Goal: Transaction & Acquisition: Purchase product/service

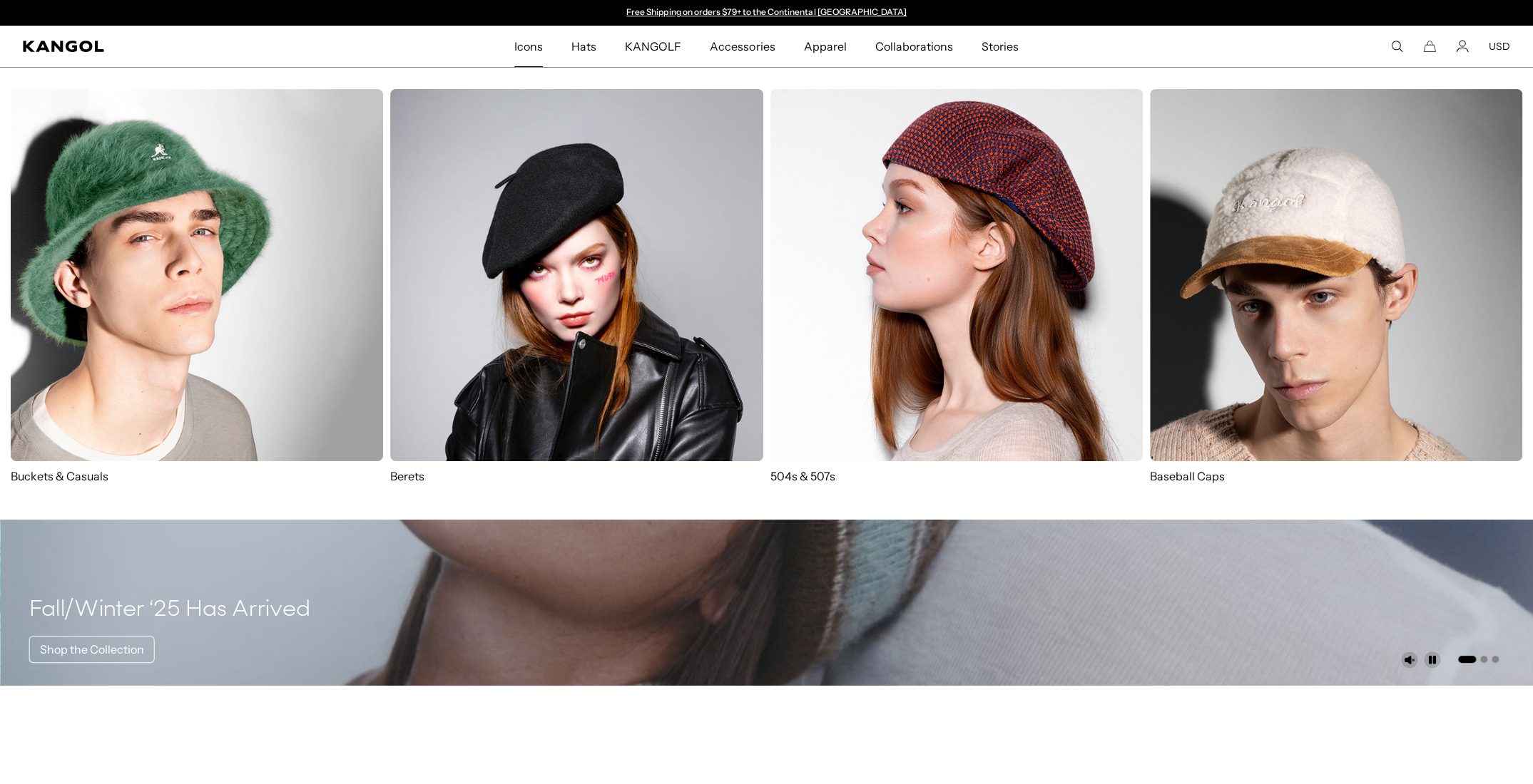
click at [1006, 253] on img at bounding box center [957, 275] width 372 height 372
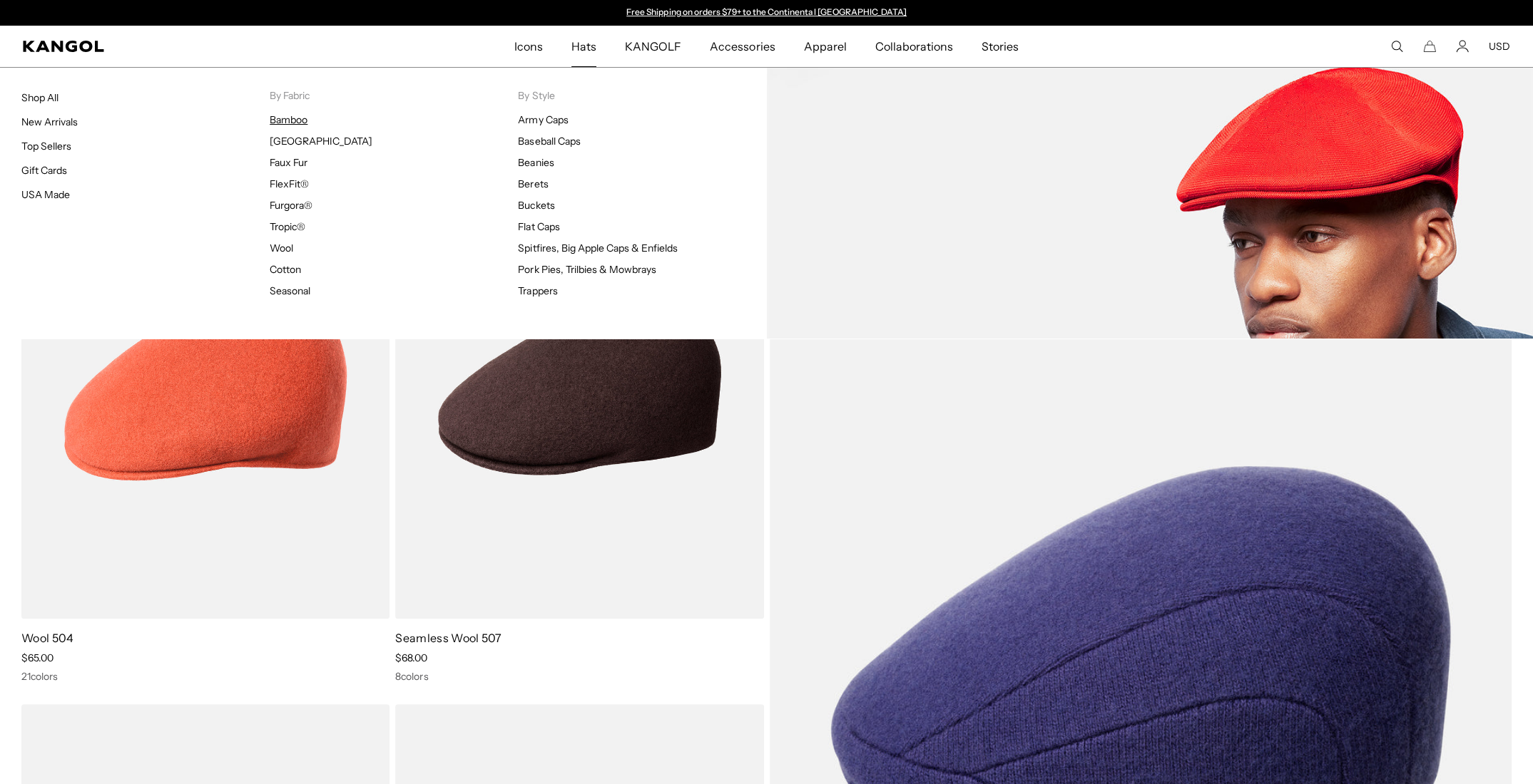
click at [307, 121] on link "Bamboo" at bounding box center [288, 120] width 38 height 13
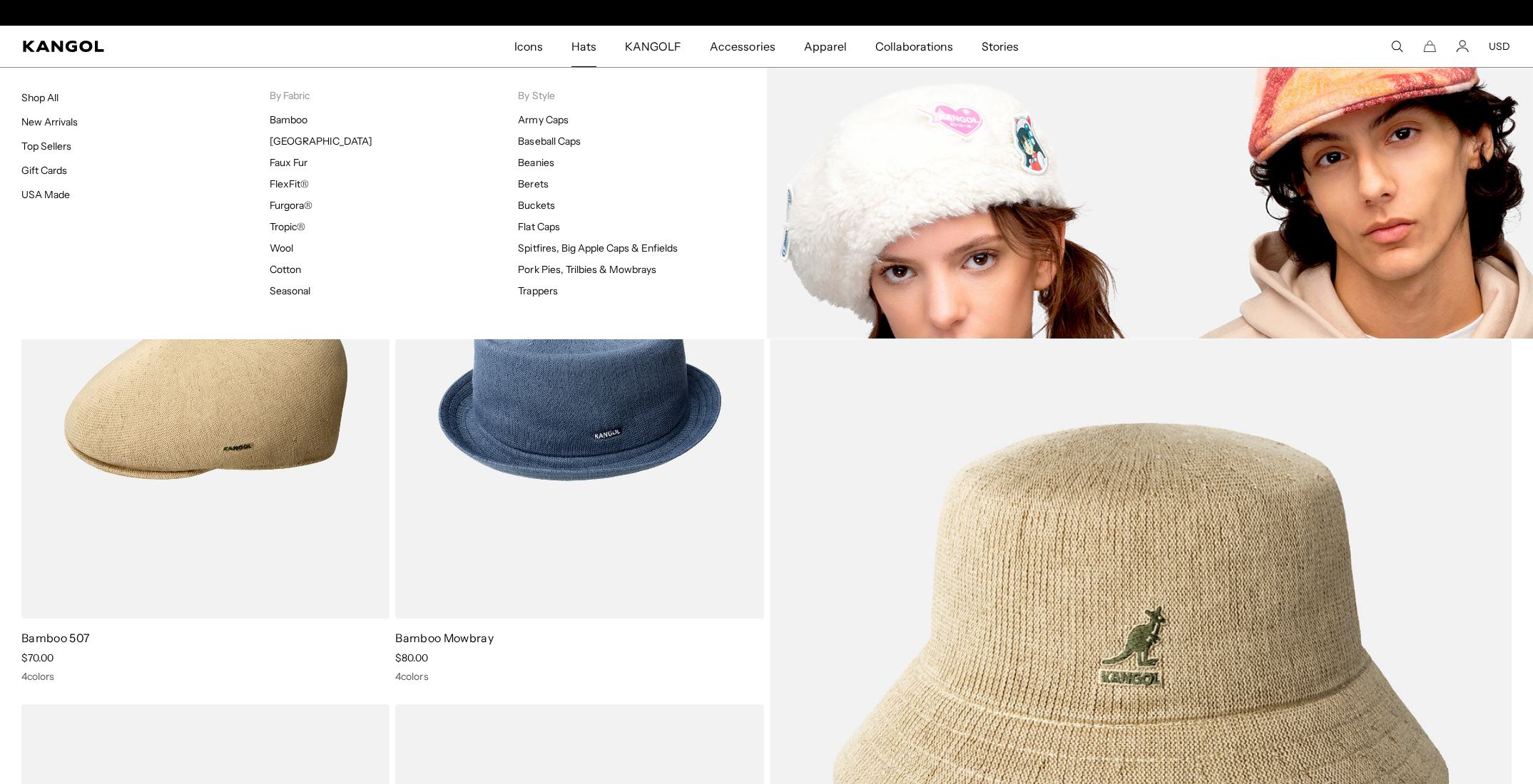
scroll to position [0, 294]
click at [291, 284] on link "Seasonal" at bounding box center [290, 290] width 41 height 13
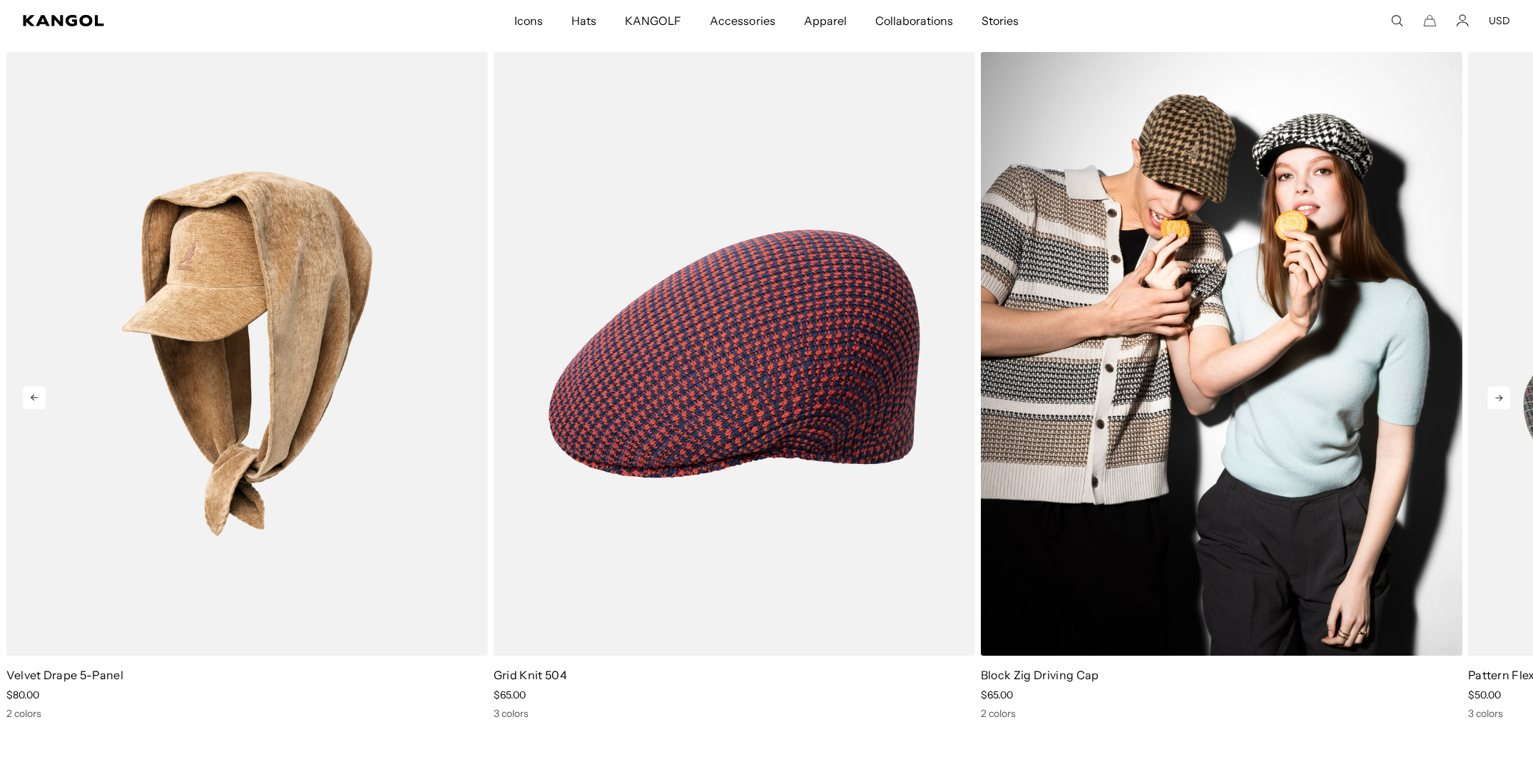
scroll to position [4278, 0]
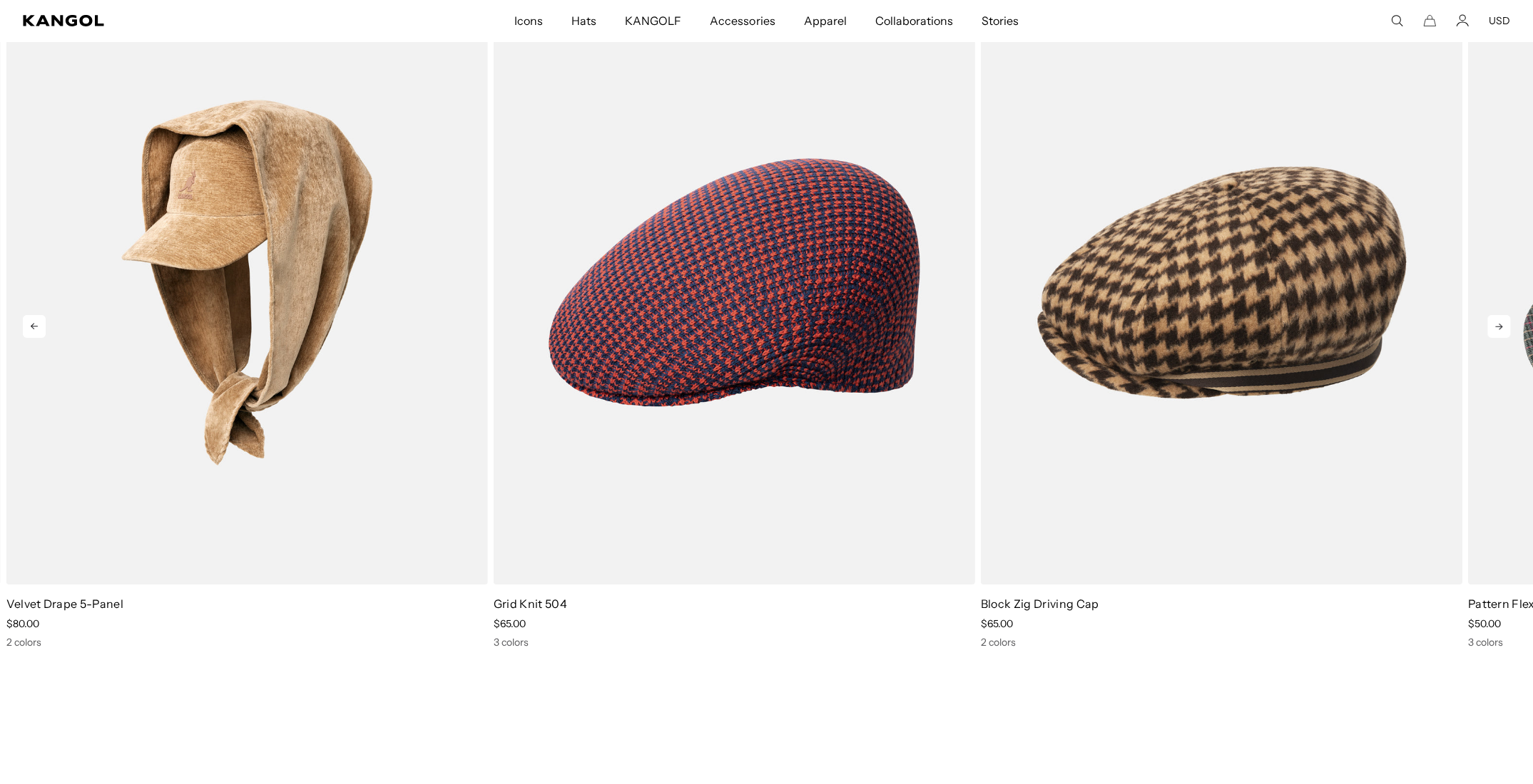
click at [1502, 326] on icon at bounding box center [1499, 327] width 23 height 23
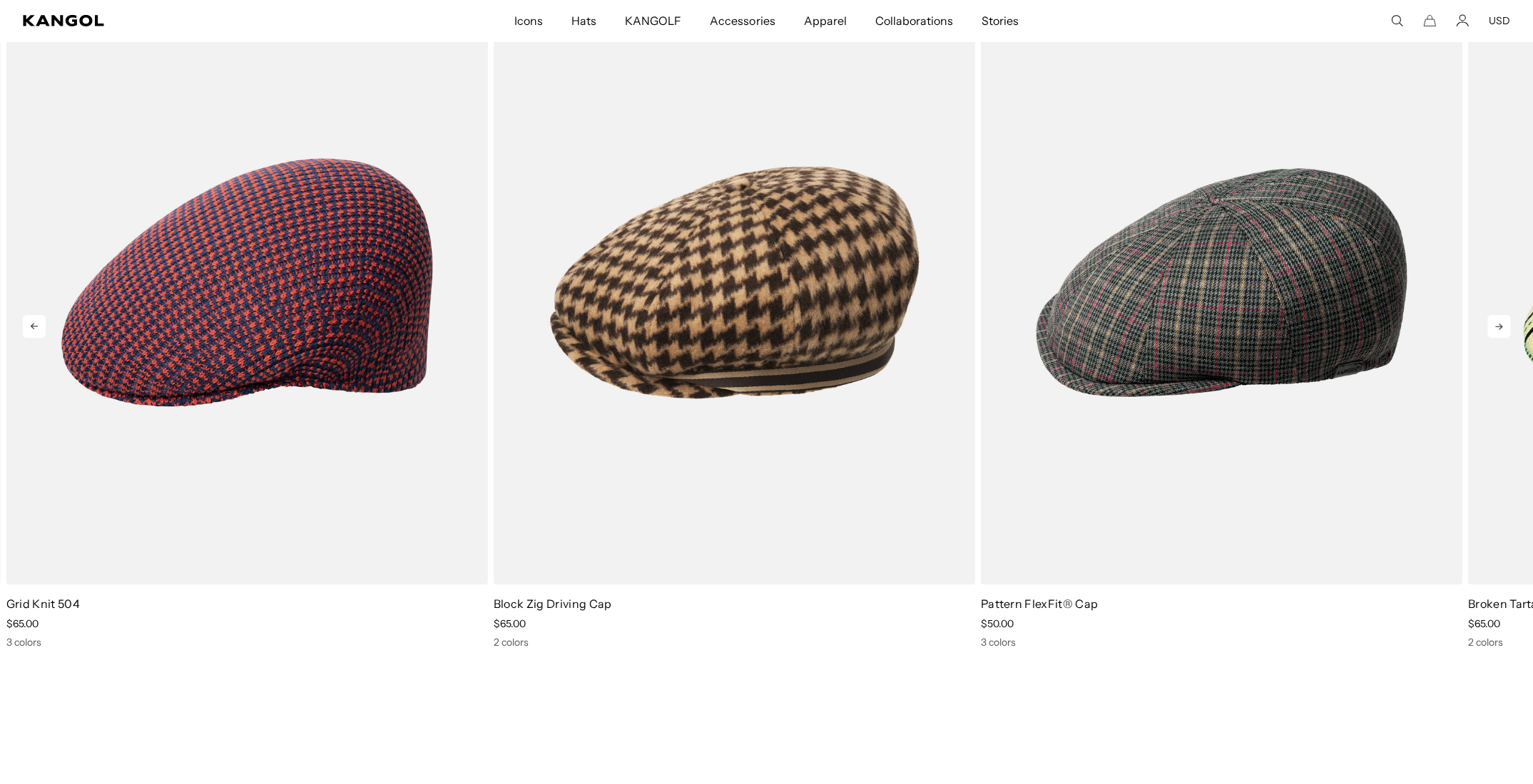
click at [1502, 326] on icon at bounding box center [1499, 327] width 23 height 23
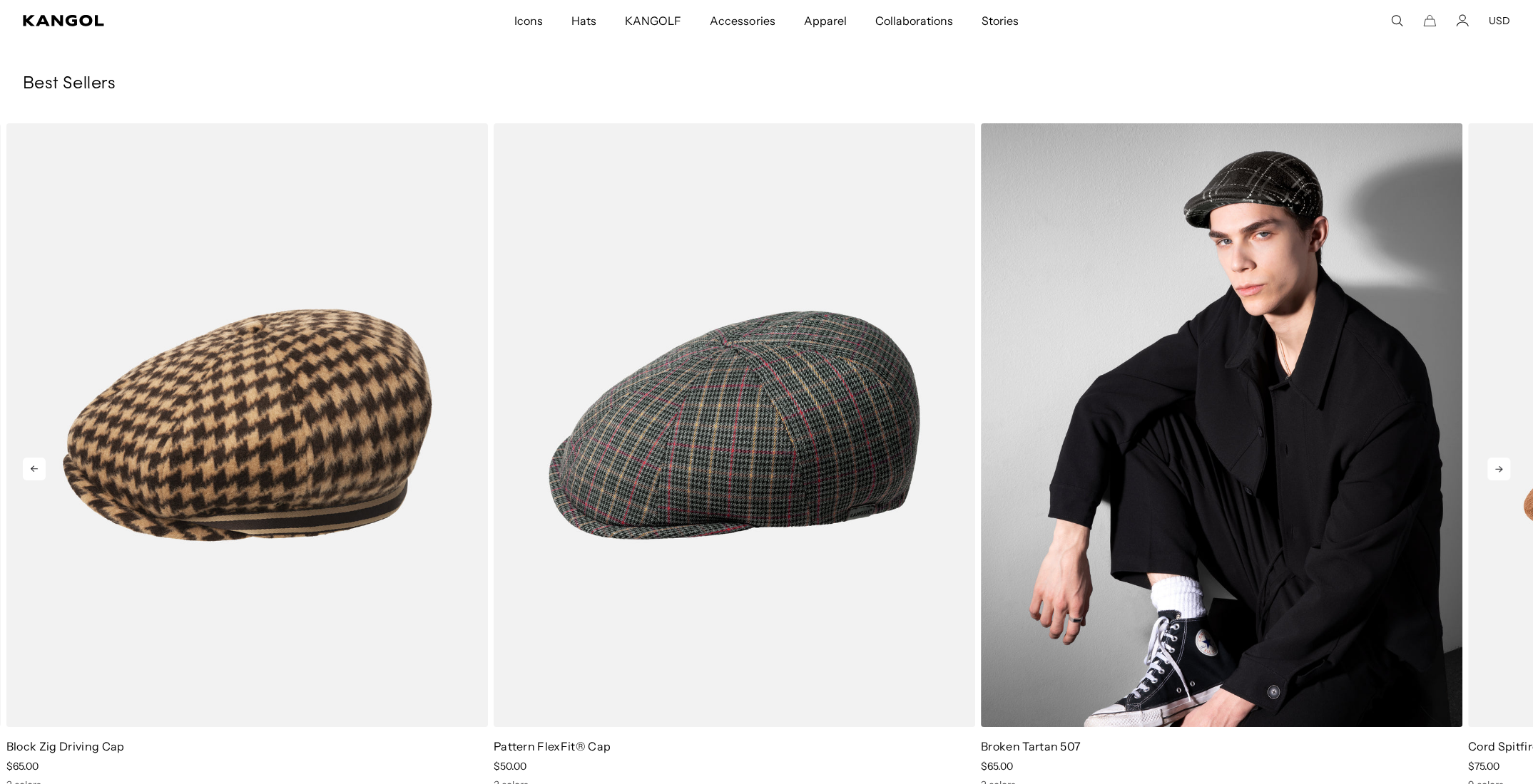
scroll to position [0, 0]
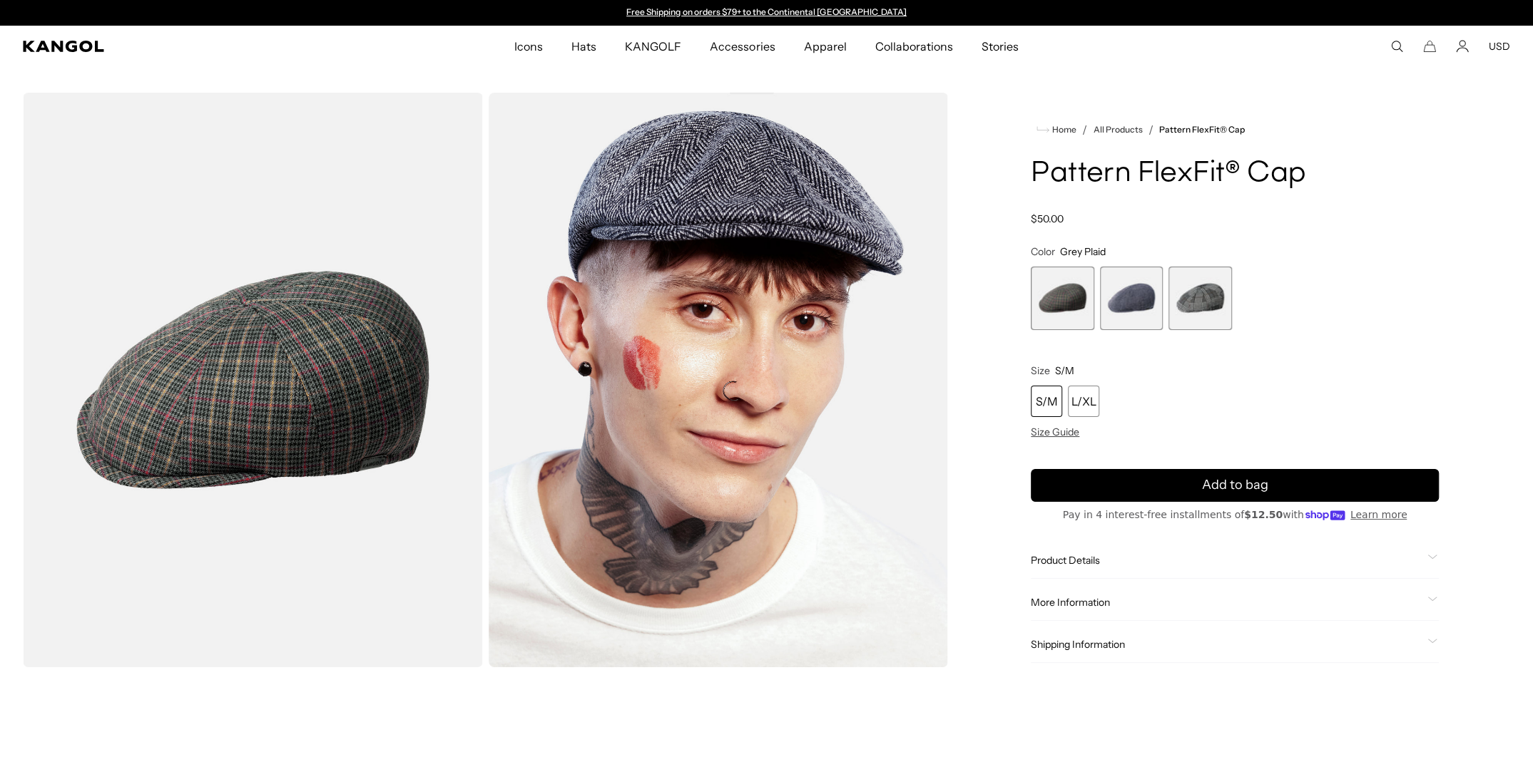
click at [1093, 302] on span "1 of 3" at bounding box center [1062, 298] width 63 height 63
click at [1062, 297] on span "1 of 3" at bounding box center [1062, 298] width 63 height 63
click at [1150, 304] on span "2 of 3" at bounding box center [1131, 298] width 63 height 63
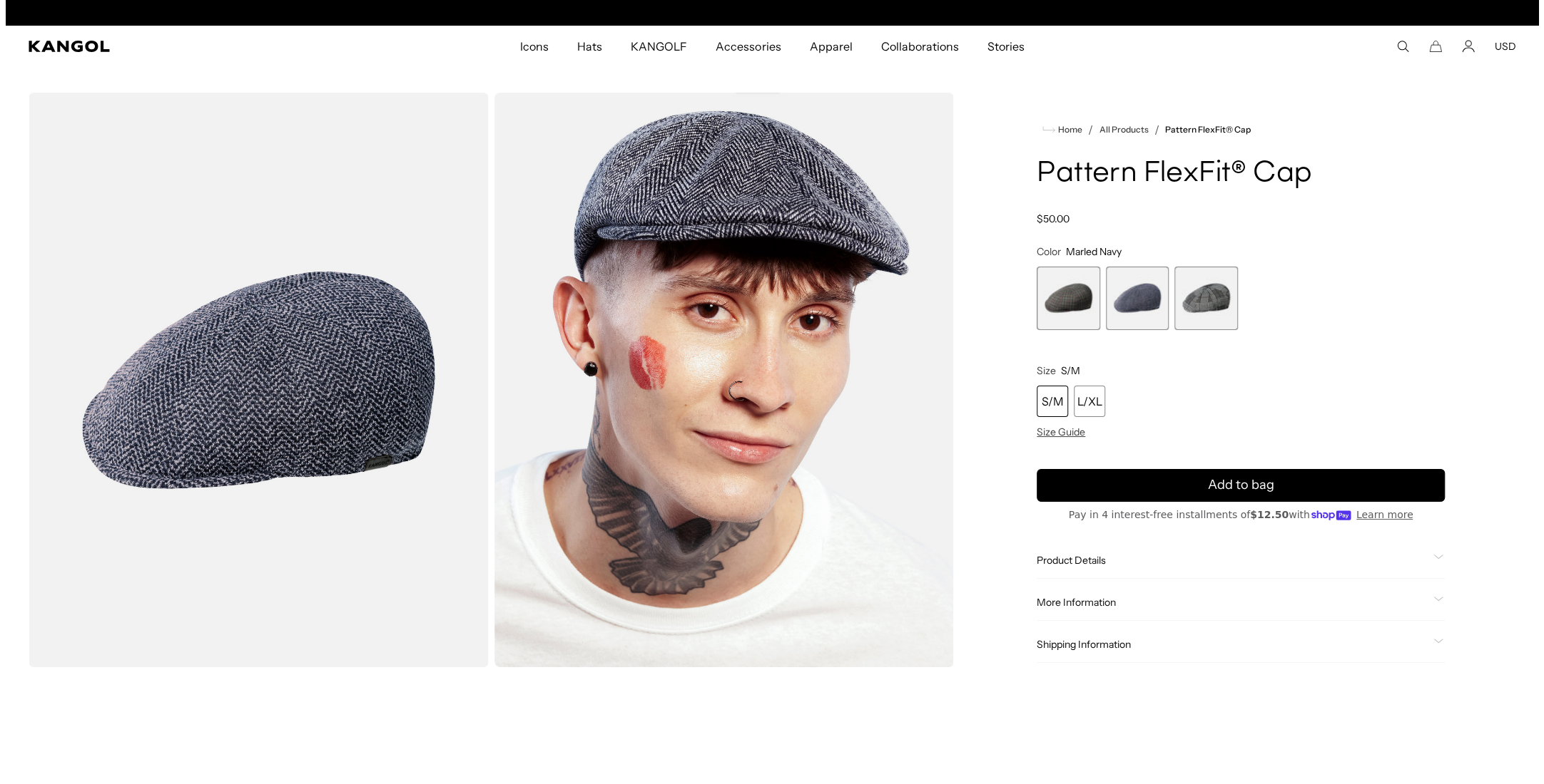
scroll to position [0, 294]
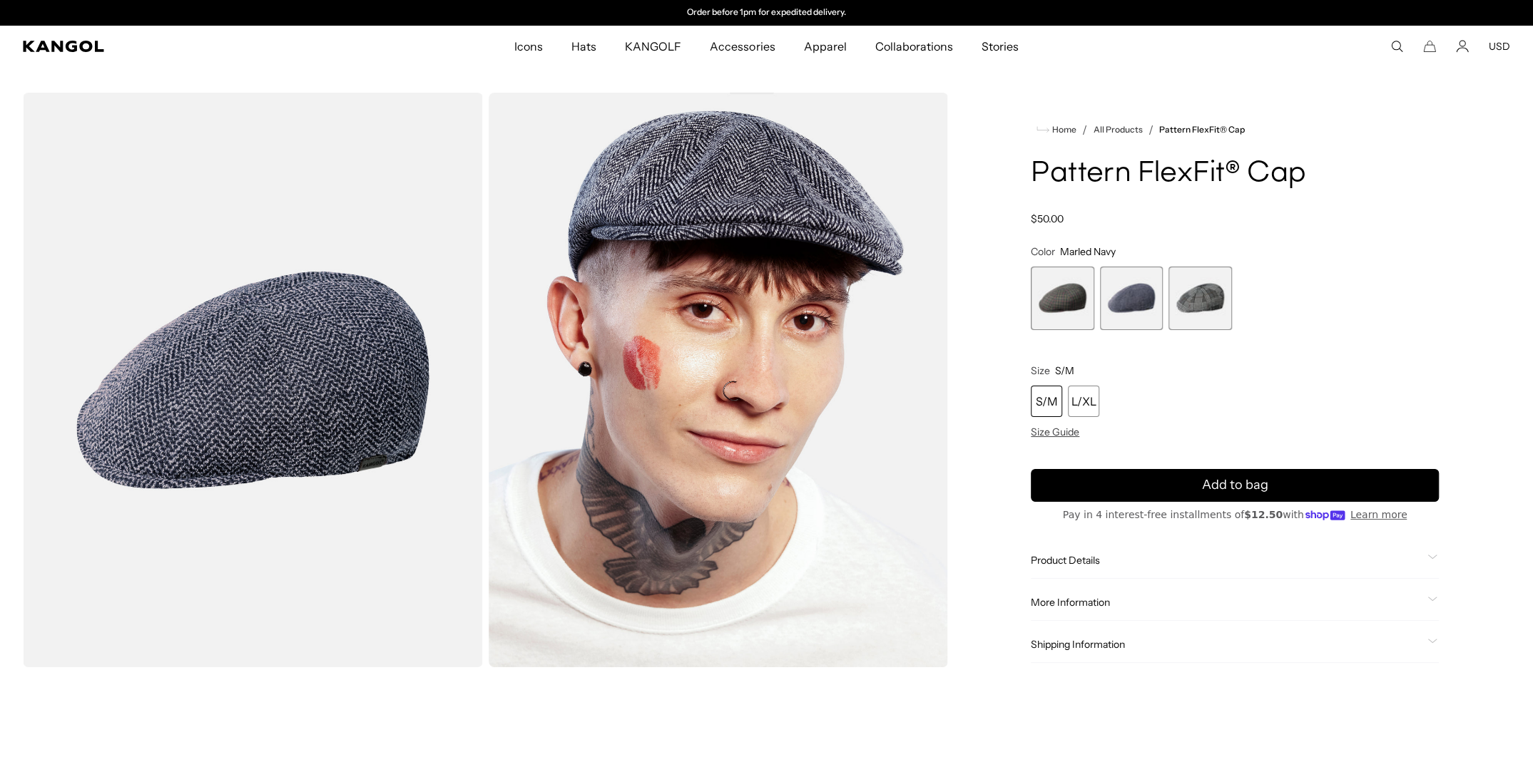
click at [1064, 317] on span "1 of 3" at bounding box center [1062, 298] width 63 height 63
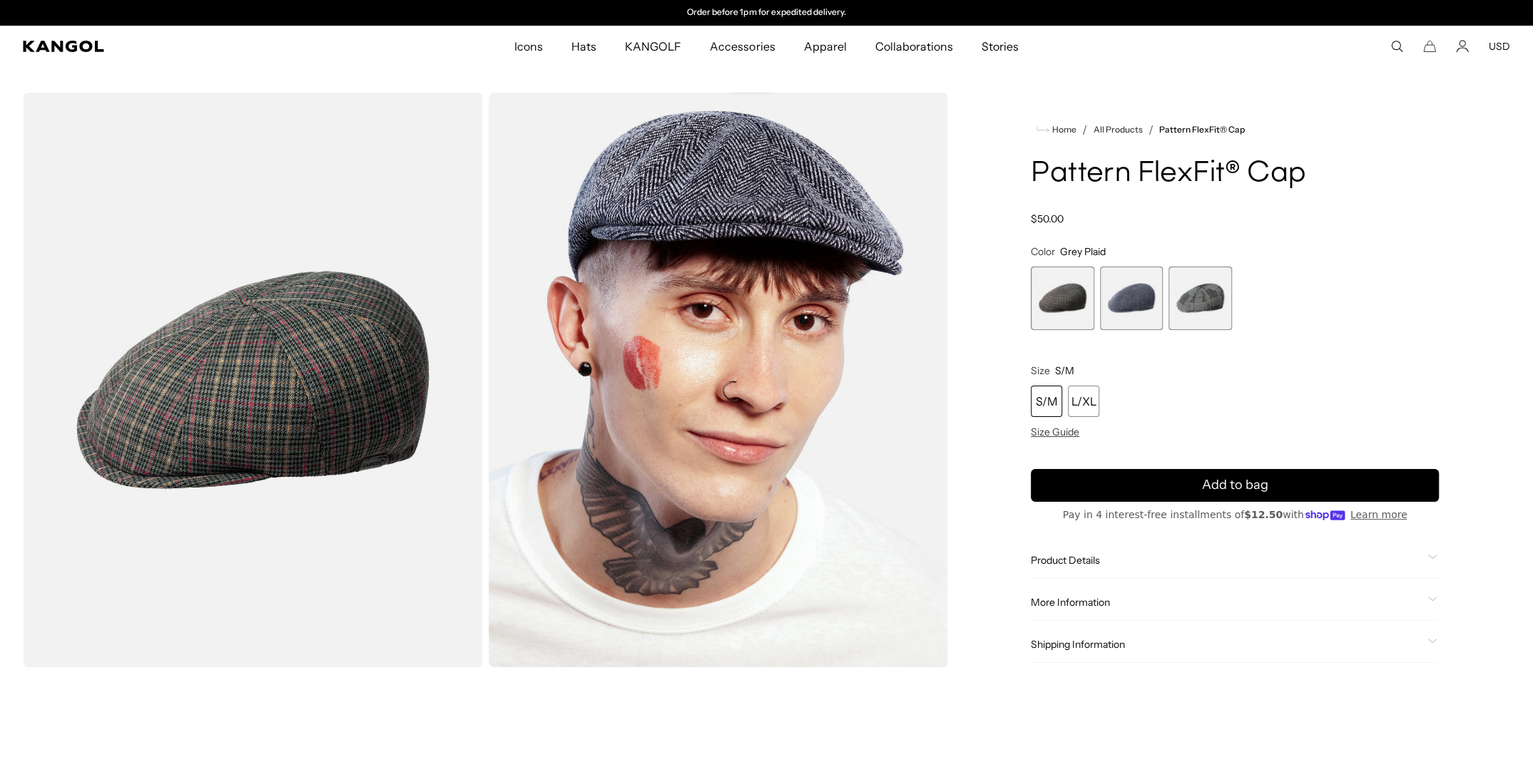
click at [396, 375] on img "Gallery Viewer" at bounding box center [253, 380] width 460 height 575
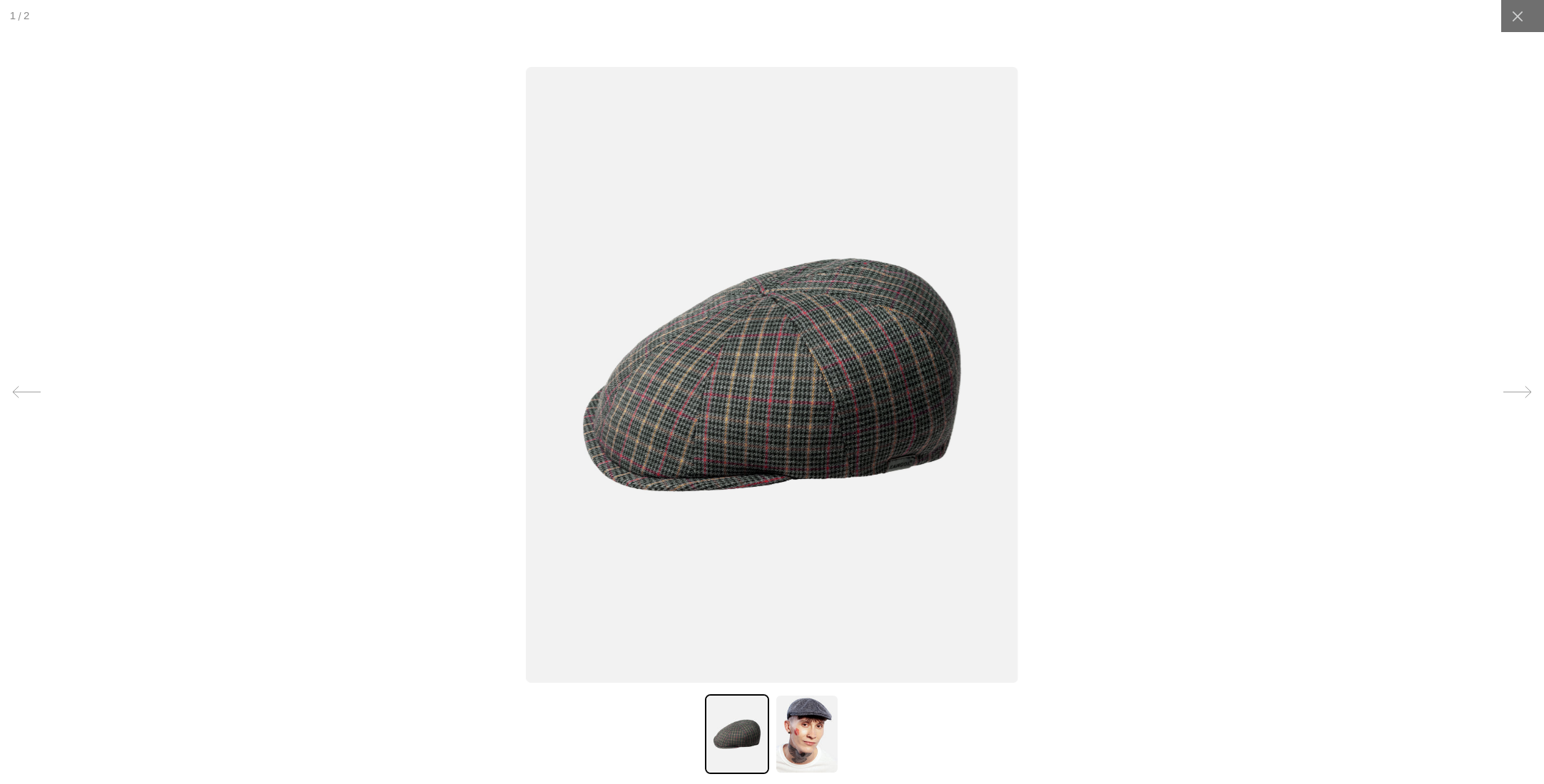
click at [798, 727] on img at bounding box center [806, 734] width 64 height 80
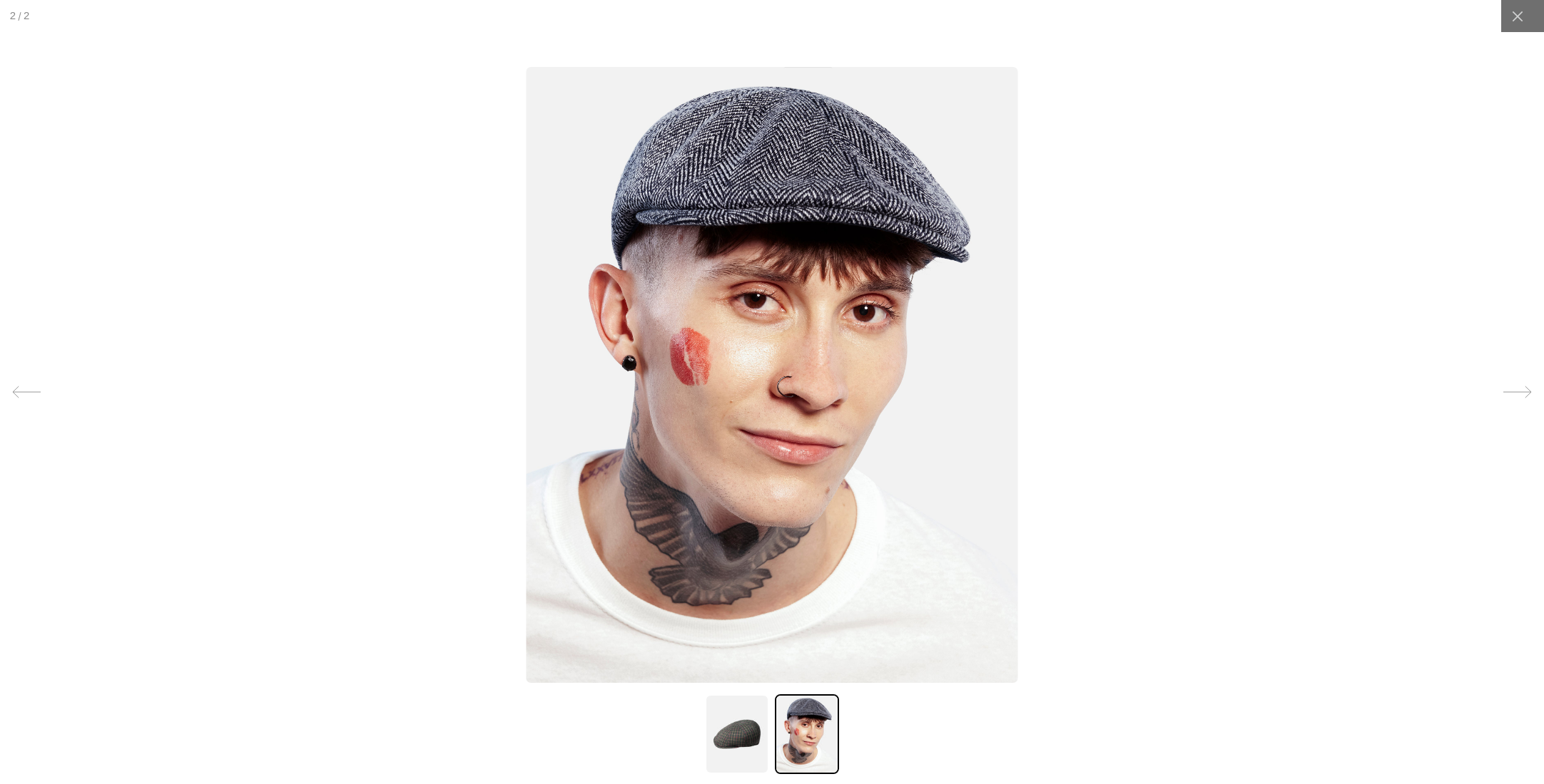
click at [1499, 42] on div at bounding box center [772, 392] width 1544 height 784
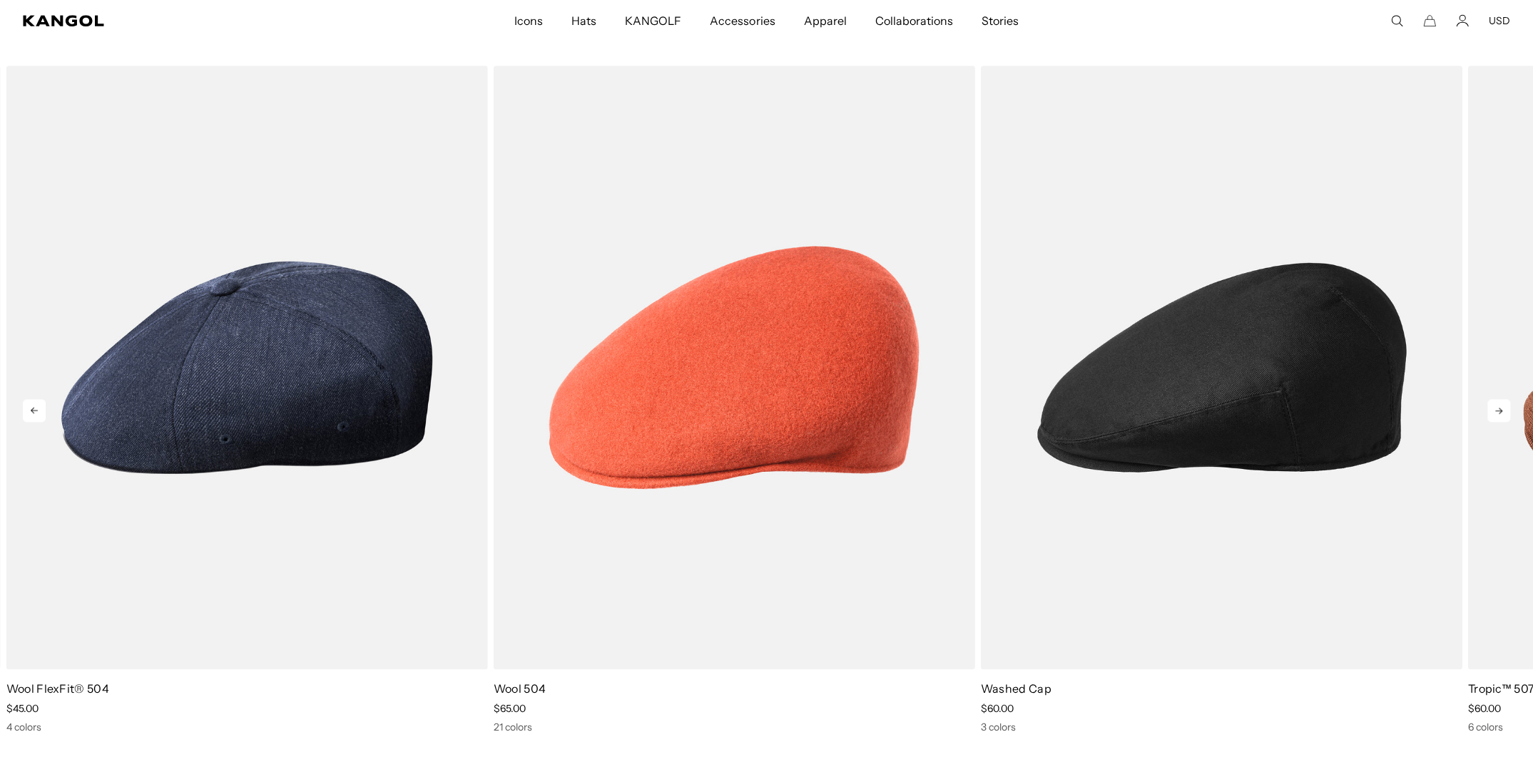
scroll to position [0, 294]
click at [1505, 409] on icon at bounding box center [1499, 411] width 23 height 23
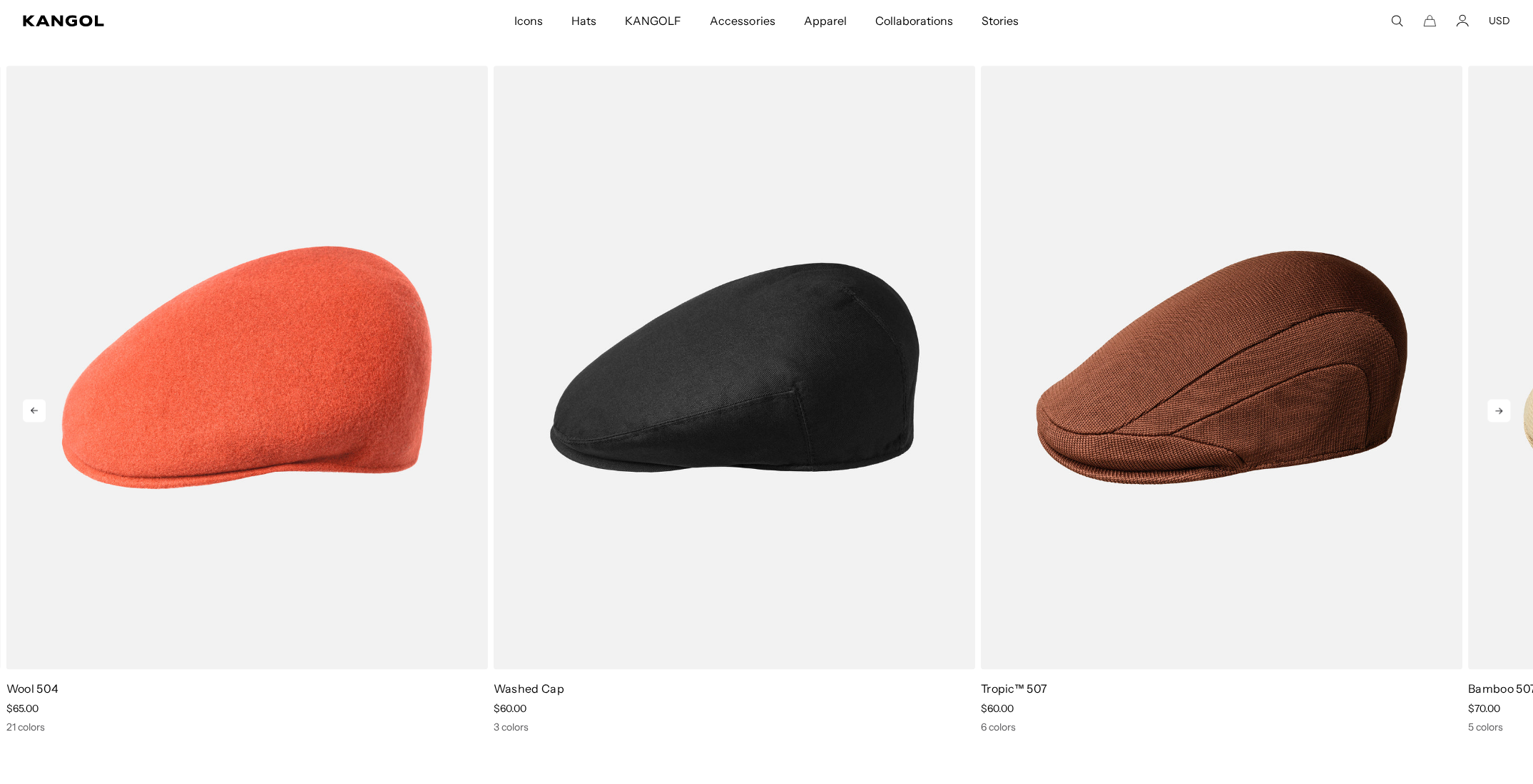
click at [1504, 410] on icon at bounding box center [1499, 411] width 23 height 23
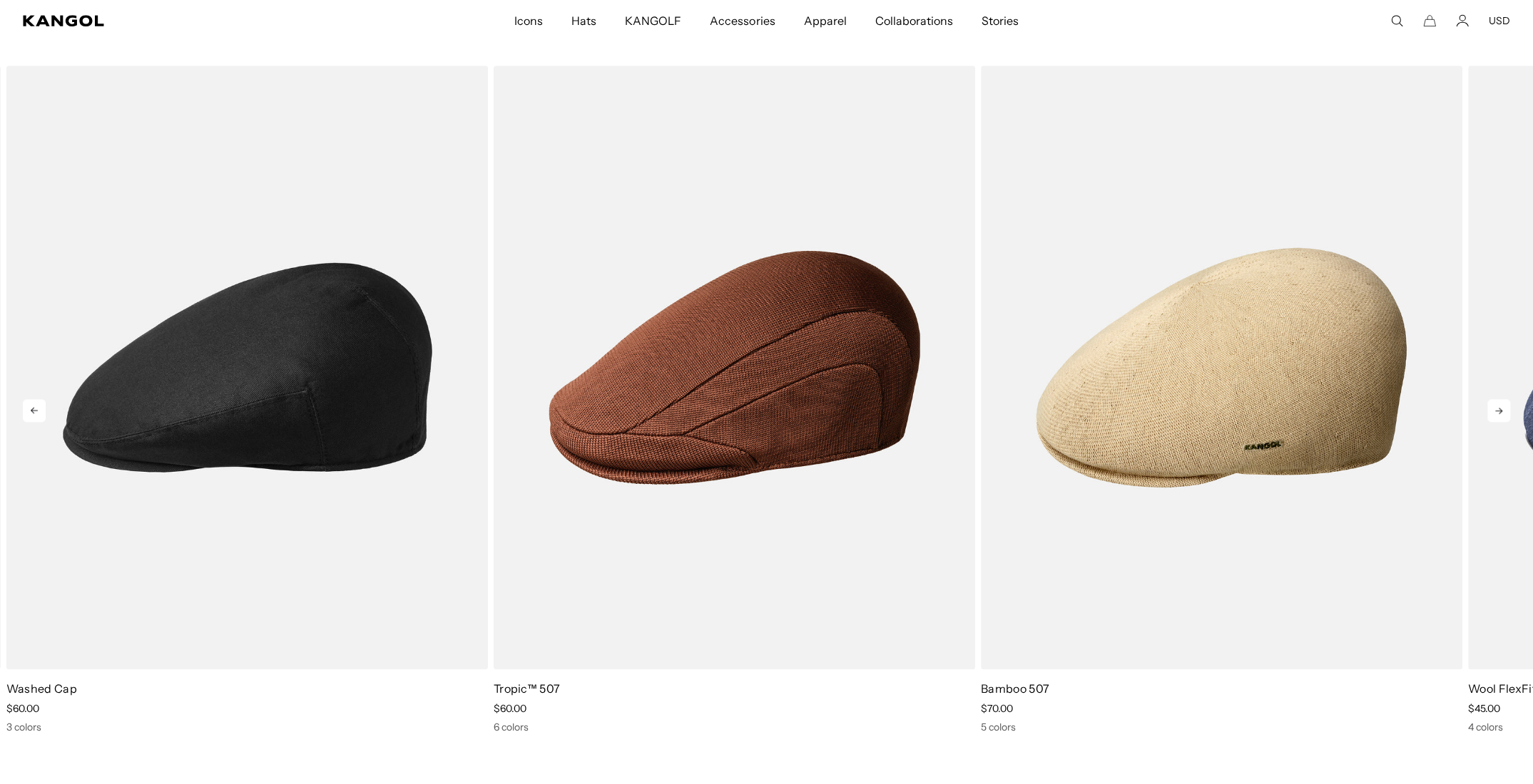
click at [1504, 410] on icon at bounding box center [1499, 411] width 23 height 23
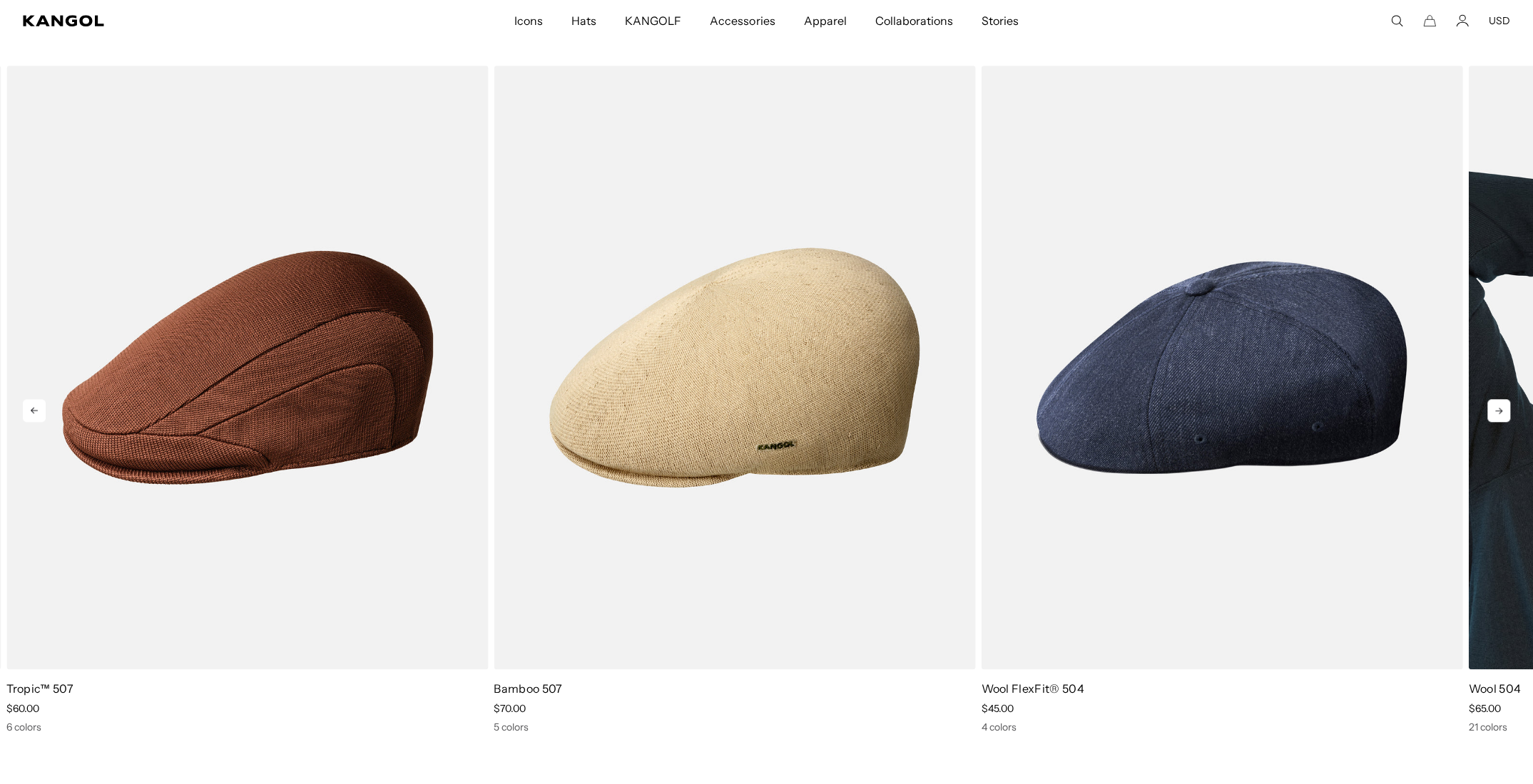
click at [0, 0] on link "2 of 5" at bounding box center [0, 0] width 0 height 0
click at [1504, 410] on icon at bounding box center [1499, 411] width 23 height 23
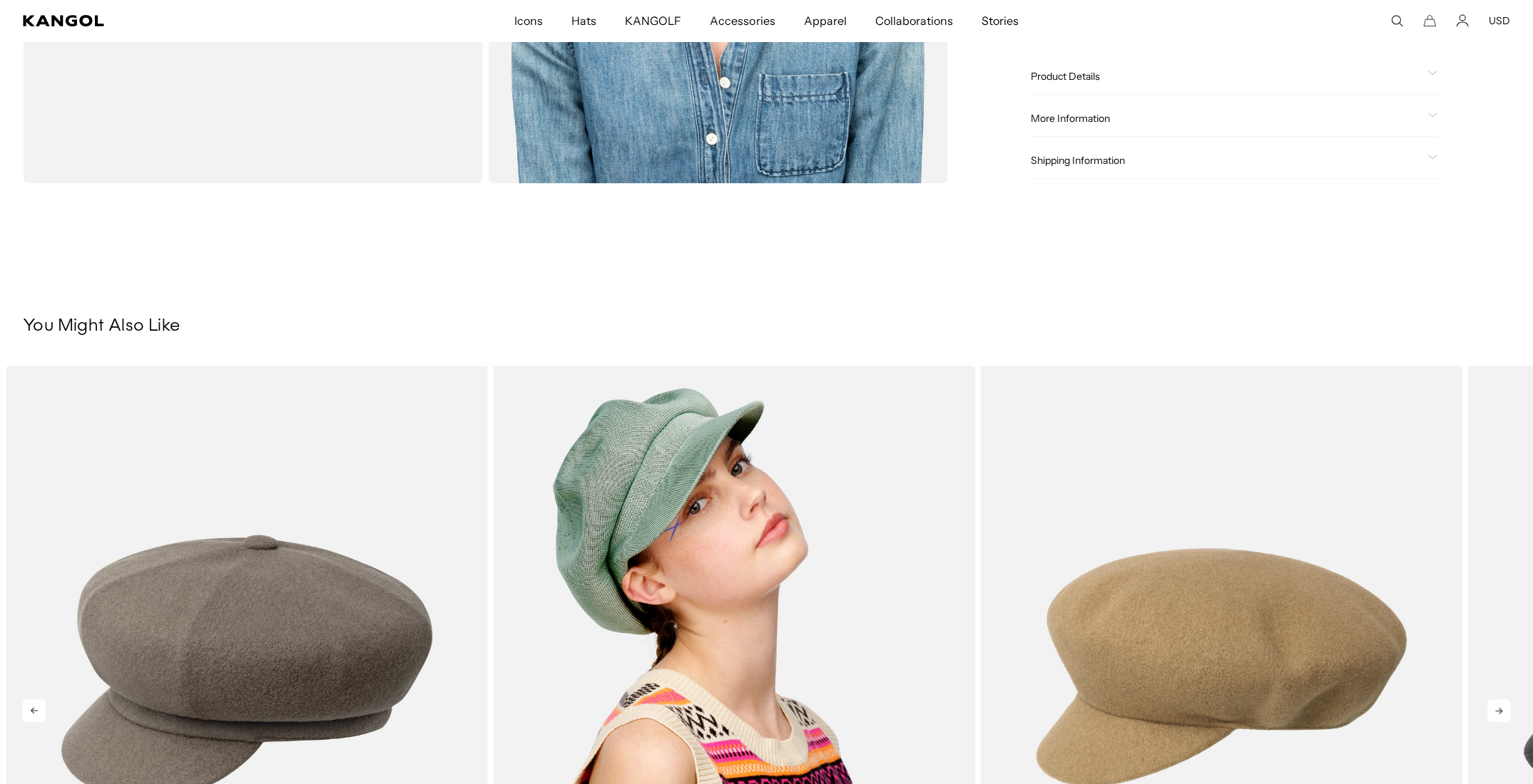
scroll to position [642, 0]
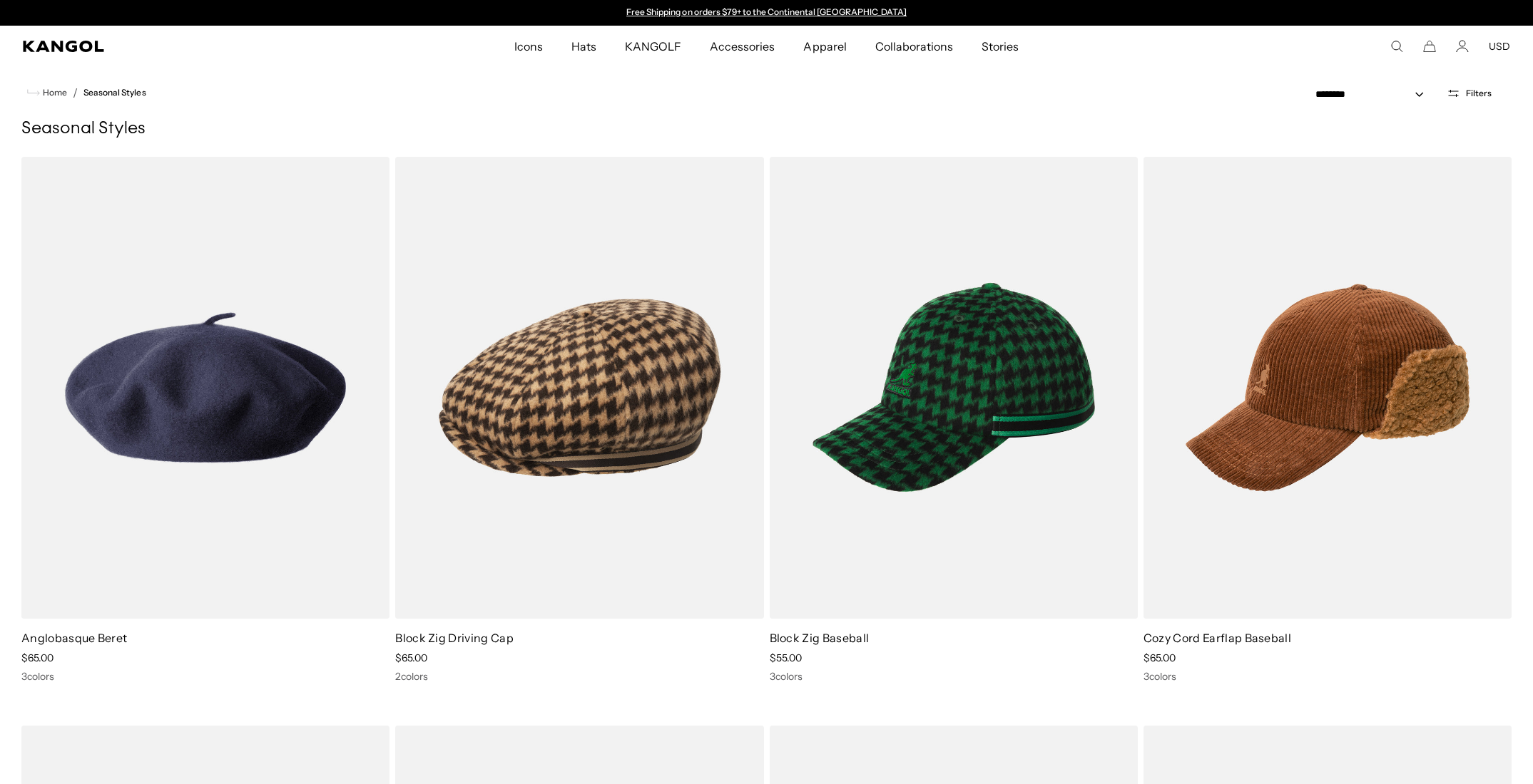
scroll to position [4136, 0]
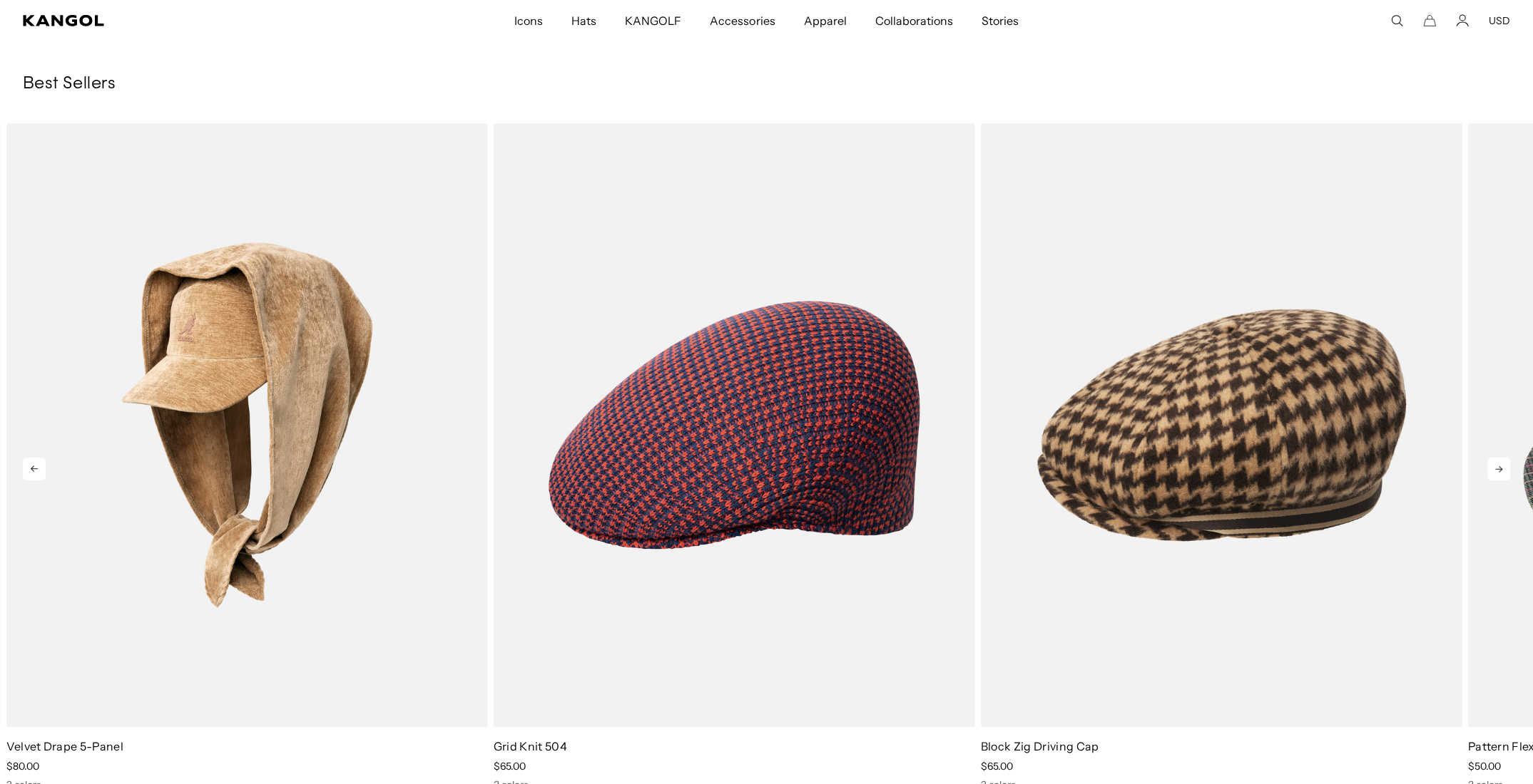
click at [1500, 474] on icon at bounding box center [1499, 470] width 23 height 23
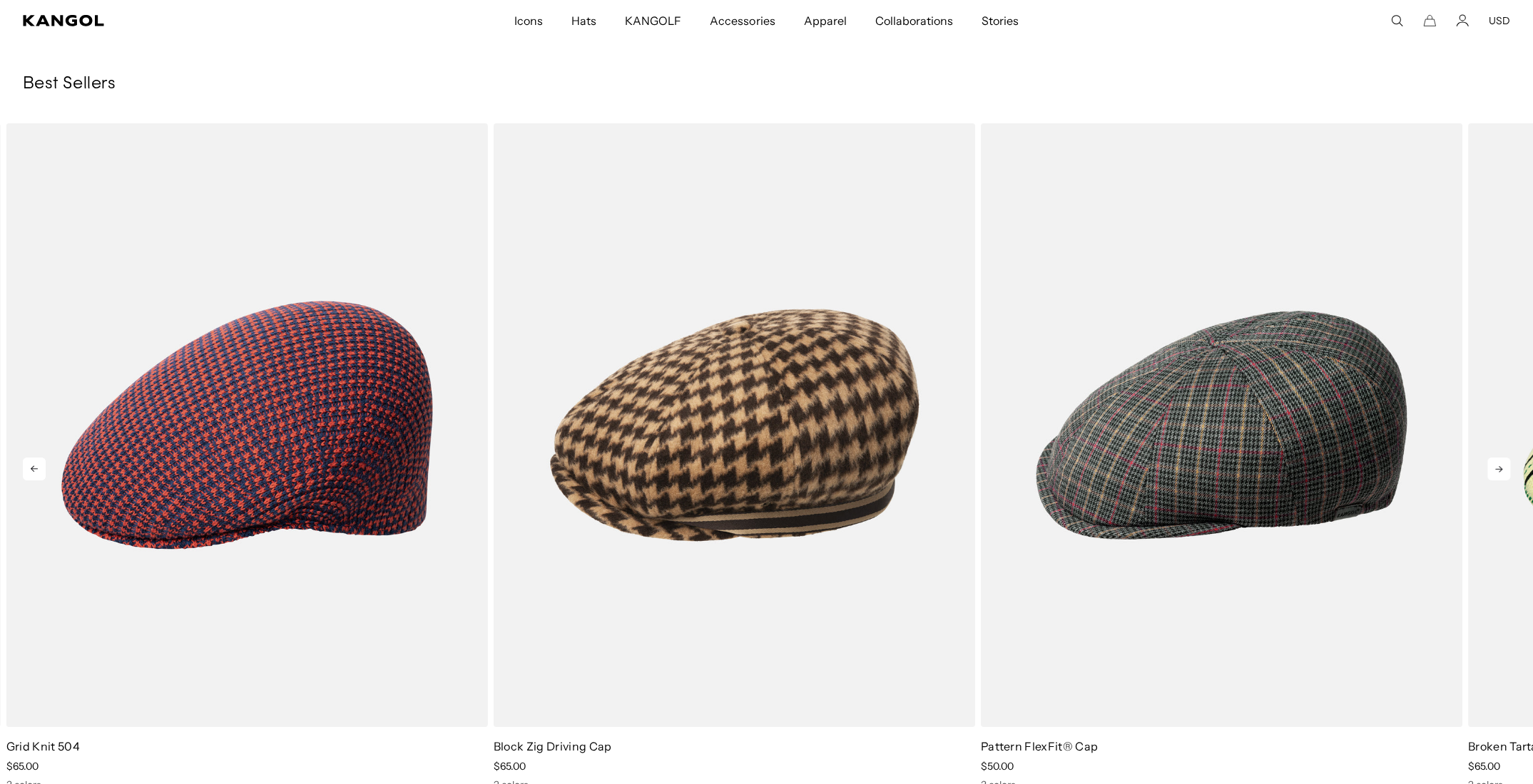
click at [1500, 474] on icon at bounding box center [1499, 470] width 23 height 23
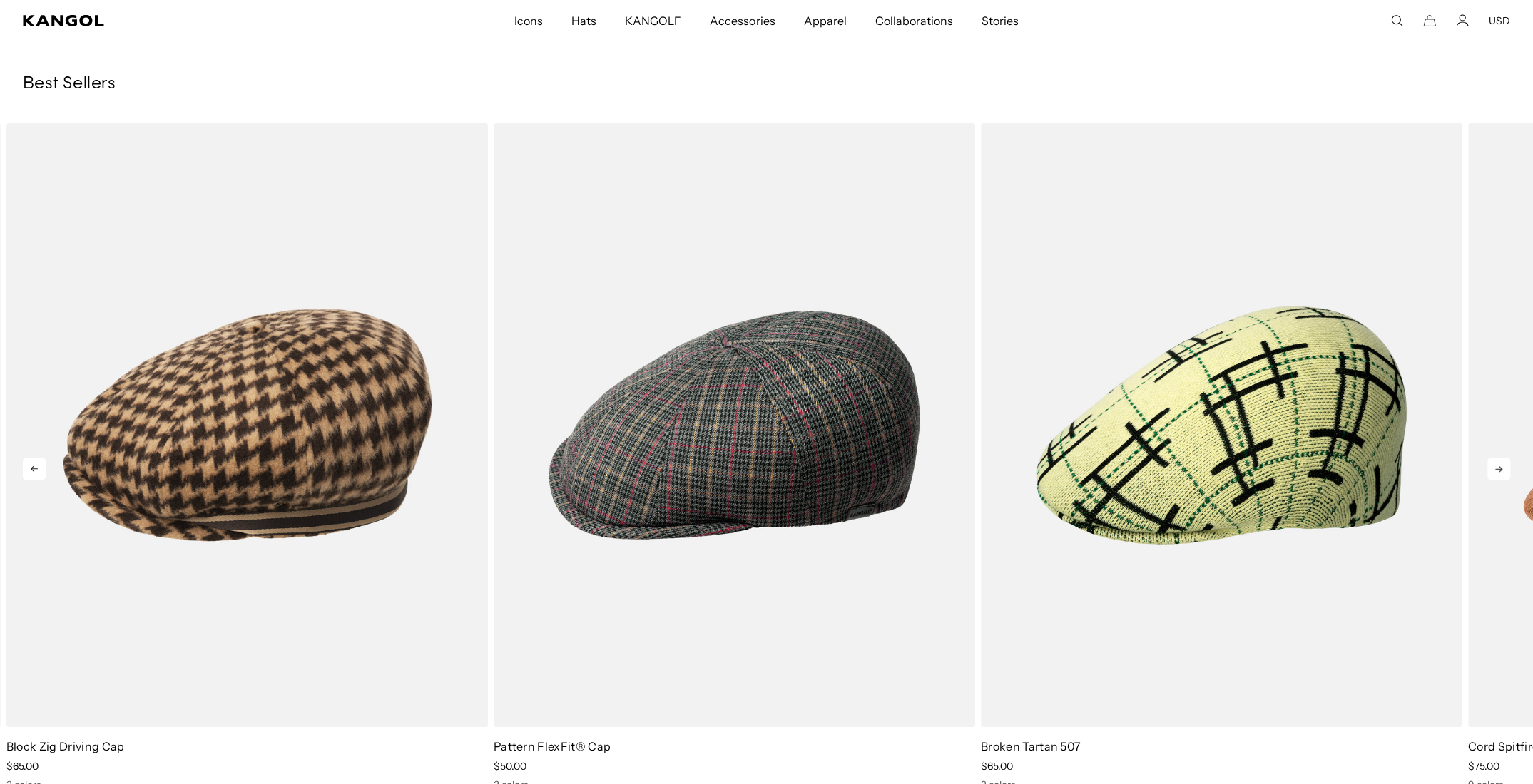
click at [1500, 474] on icon at bounding box center [1499, 470] width 23 height 23
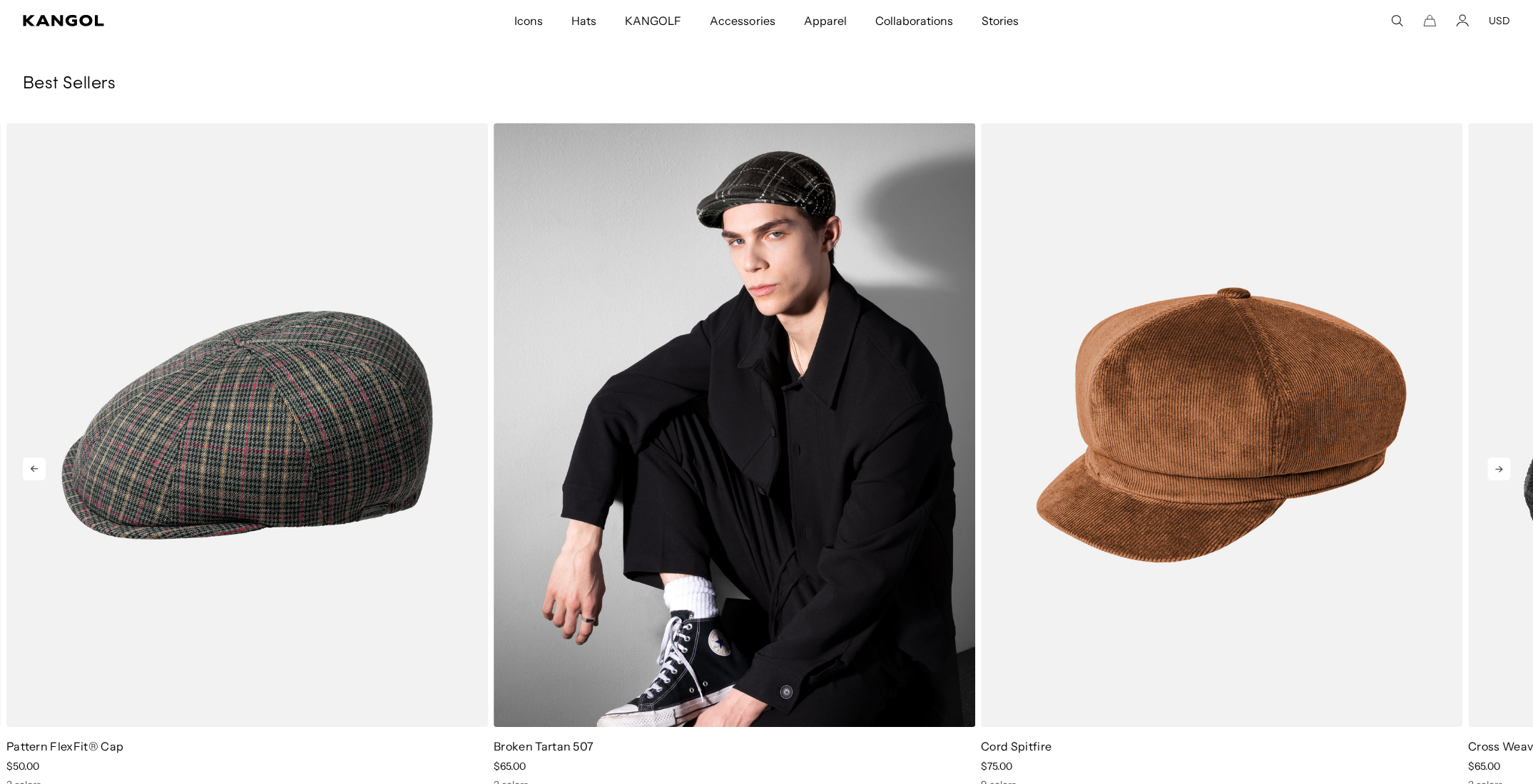
scroll to position [0, 294]
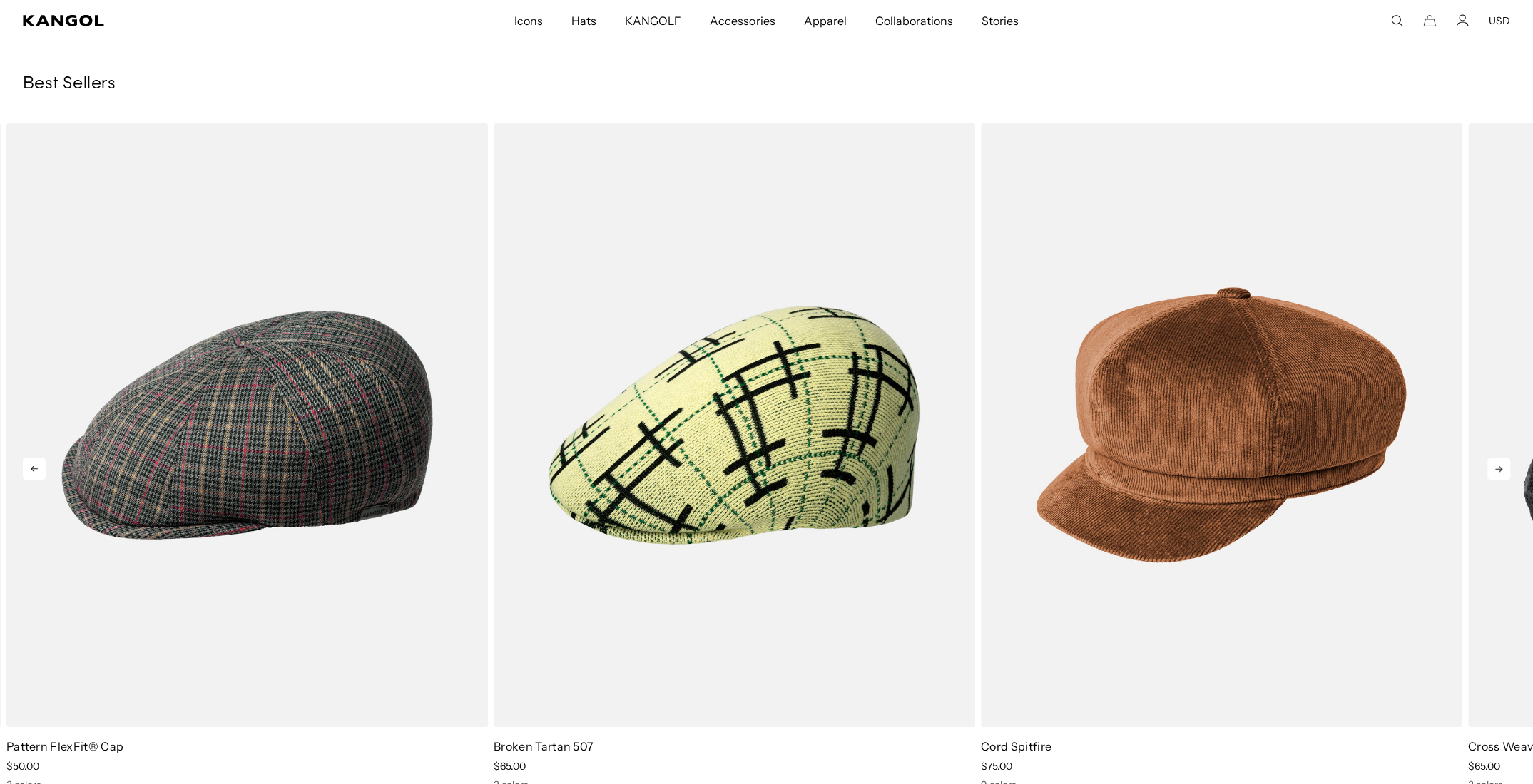
click at [1500, 466] on icon at bounding box center [1499, 470] width 23 height 23
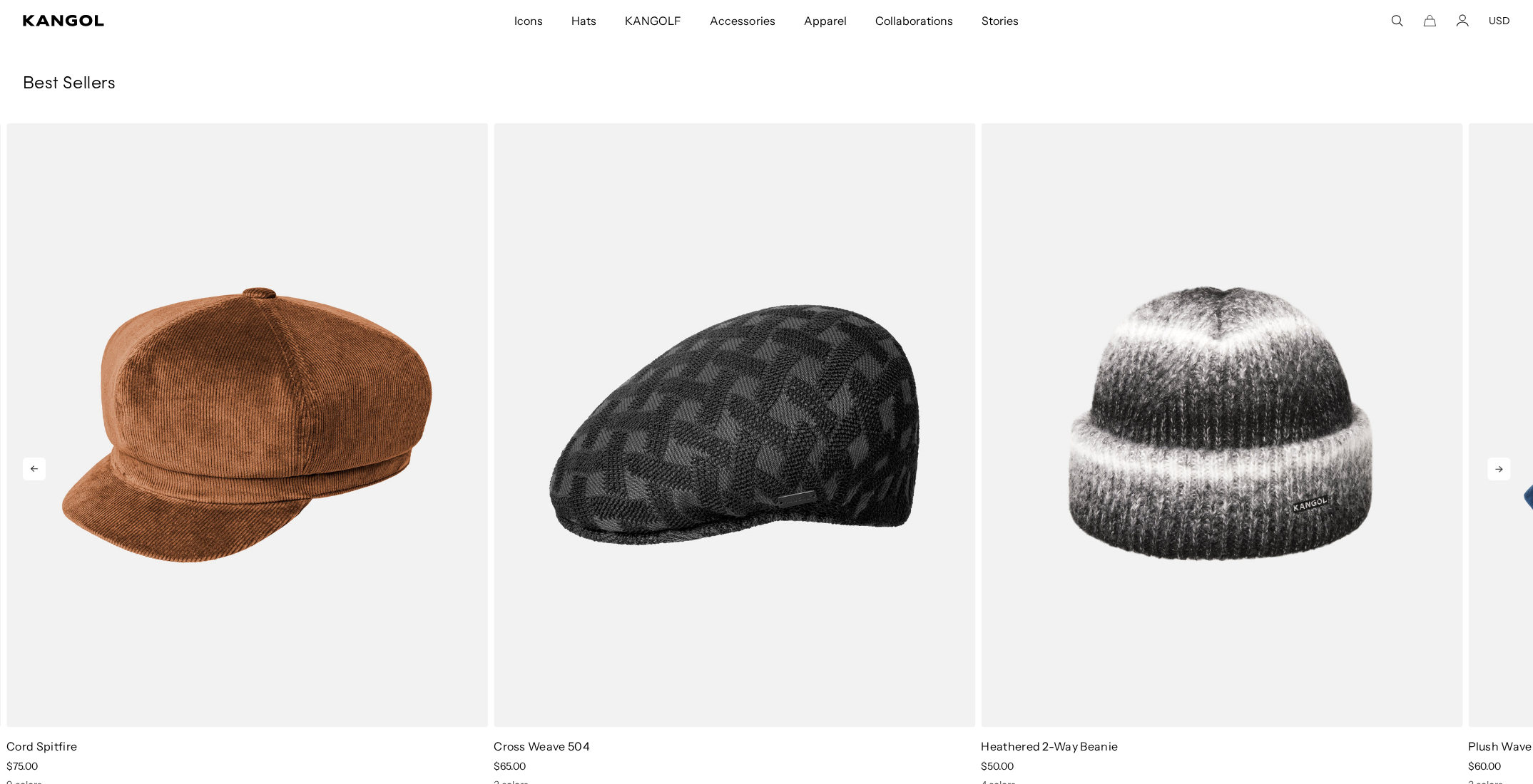
click at [1500, 466] on icon at bounding box center [1499, 470] width 23 height 23
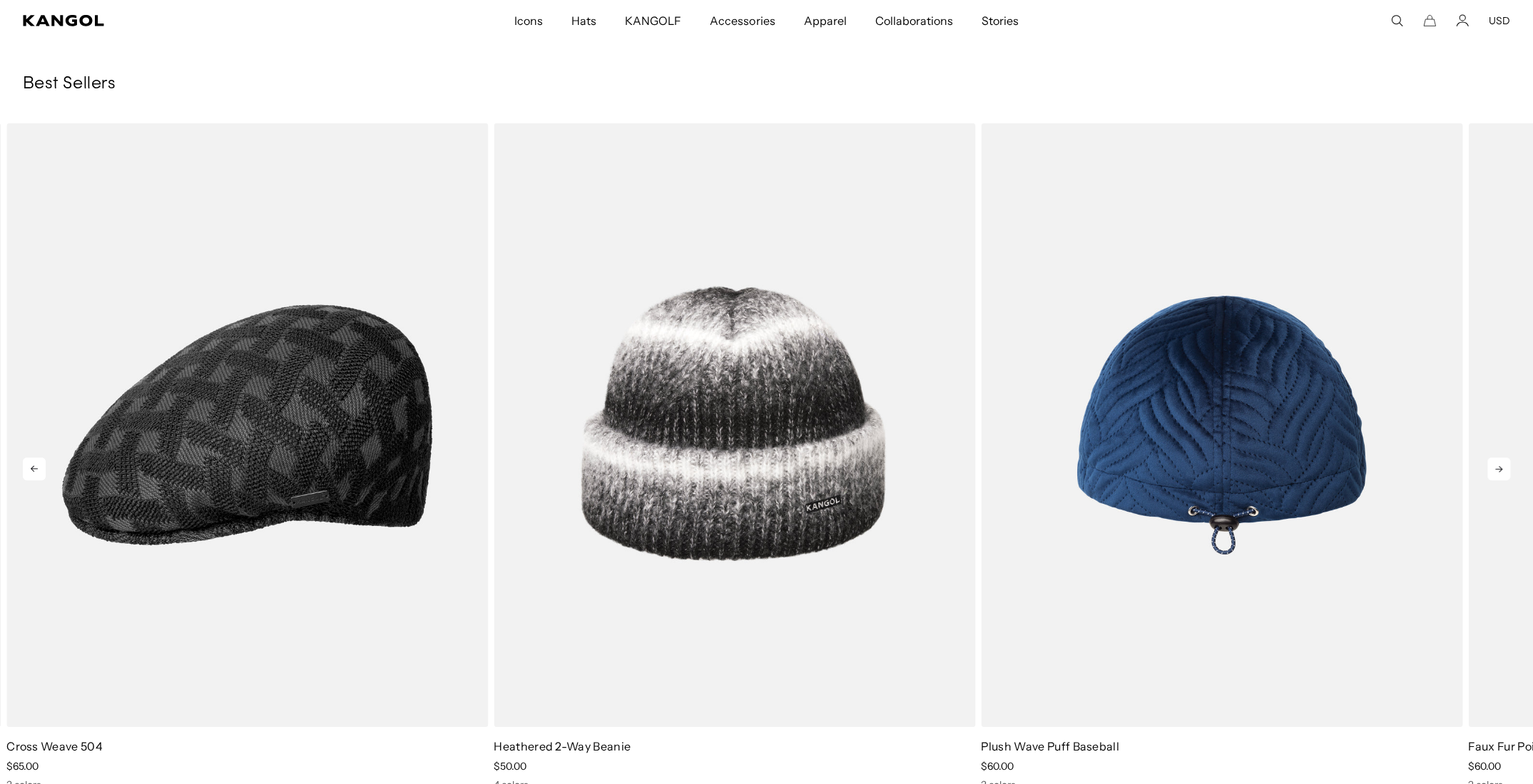
scroll to position [0, 0]
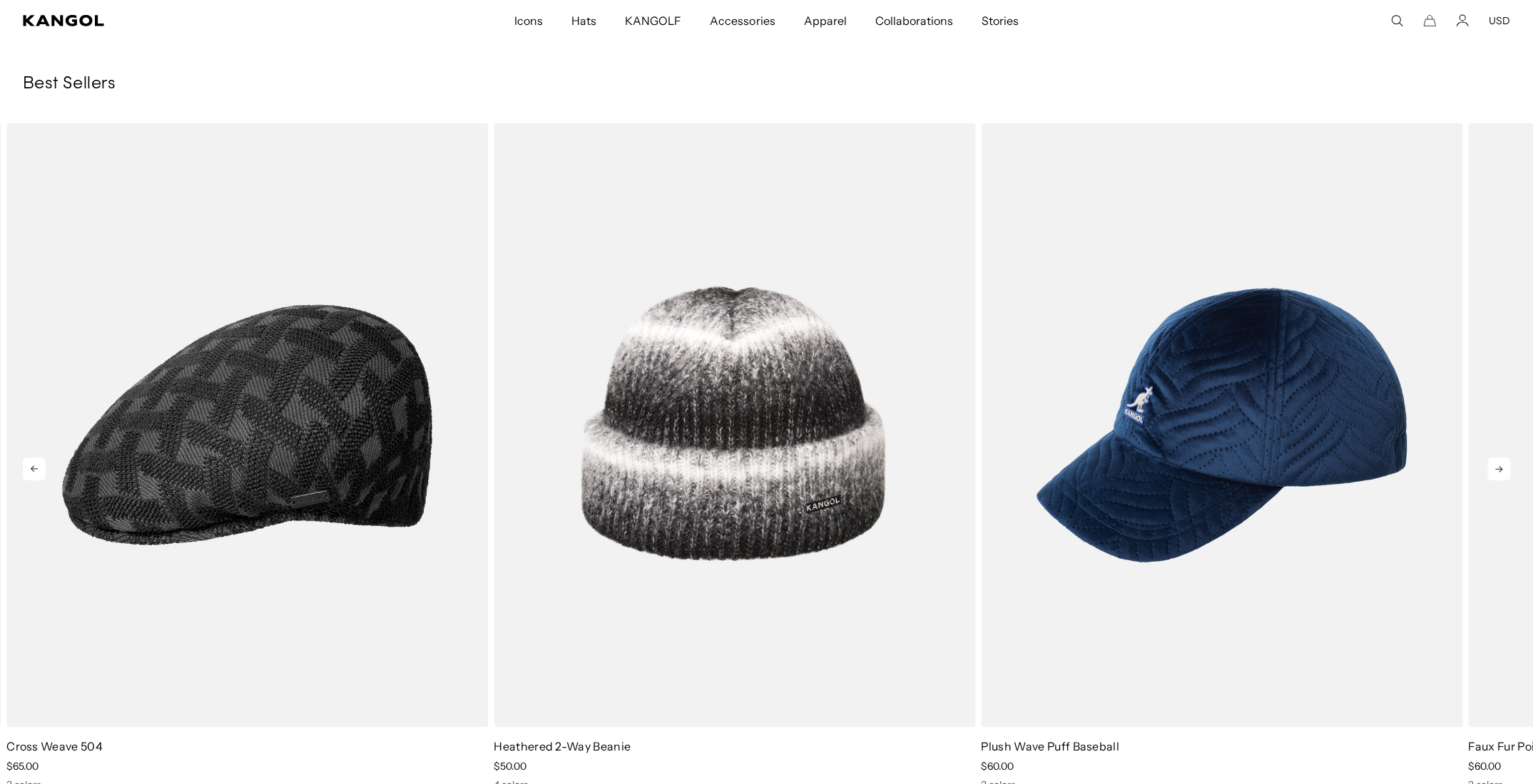
click at [1499, 467] on icon at bounding box center [1498, 470] width 7 height 6
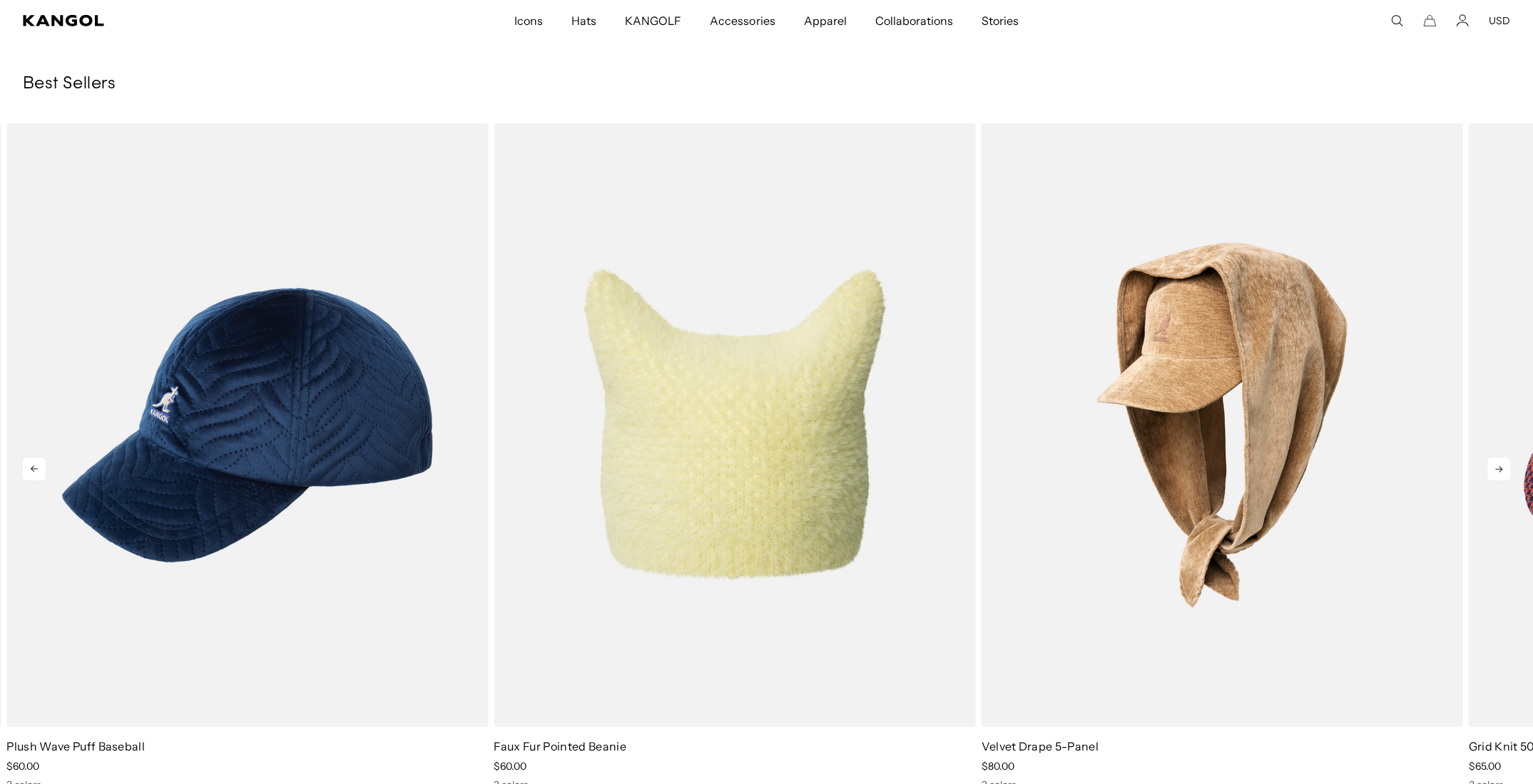
click at [1499, 467] on icon at bounding box center [1498, 470] width 7 height 6
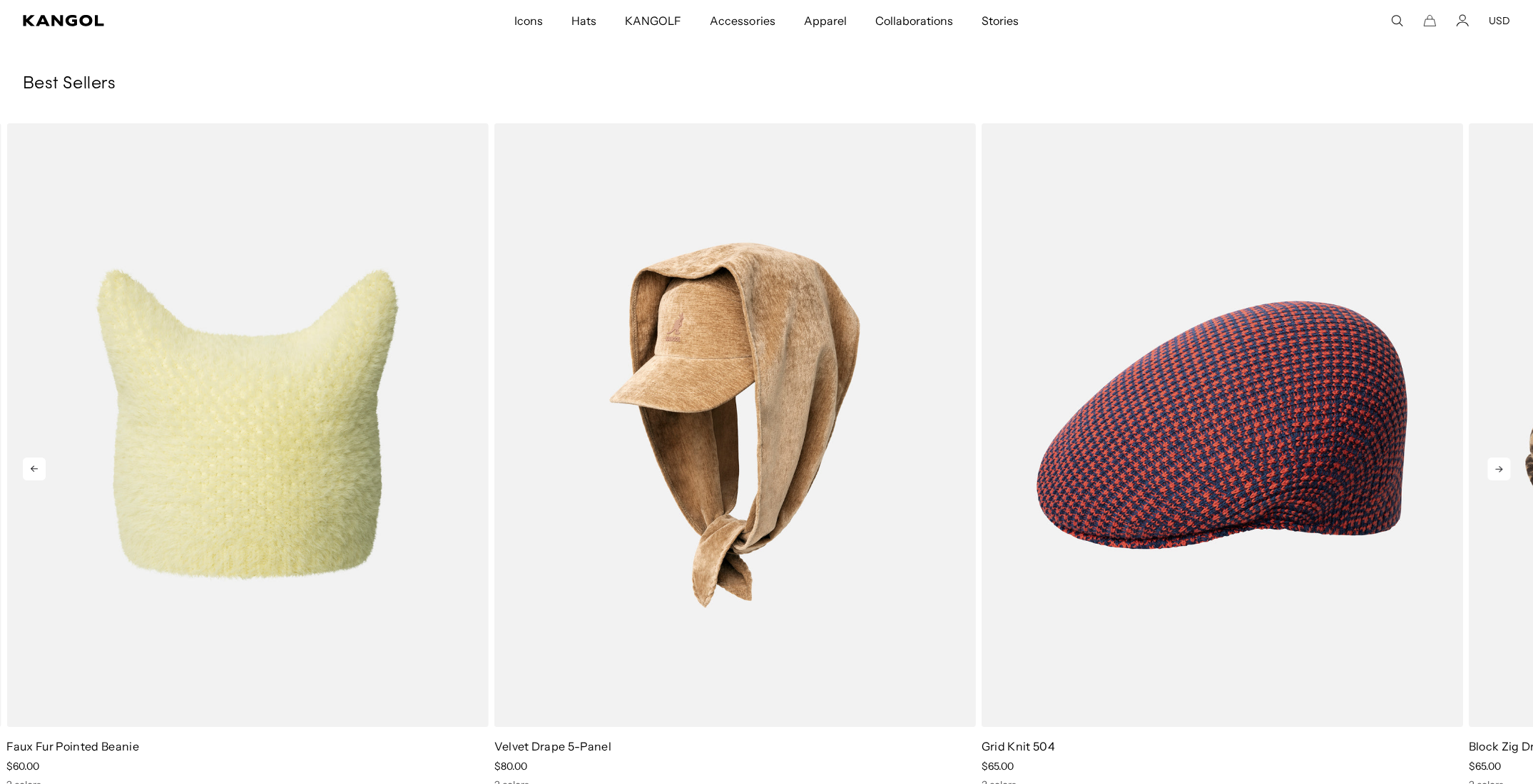
scroll to position [0, 294]
click at [1501, 467] on icon at bounding box center [1498, 470] width 7 height 6
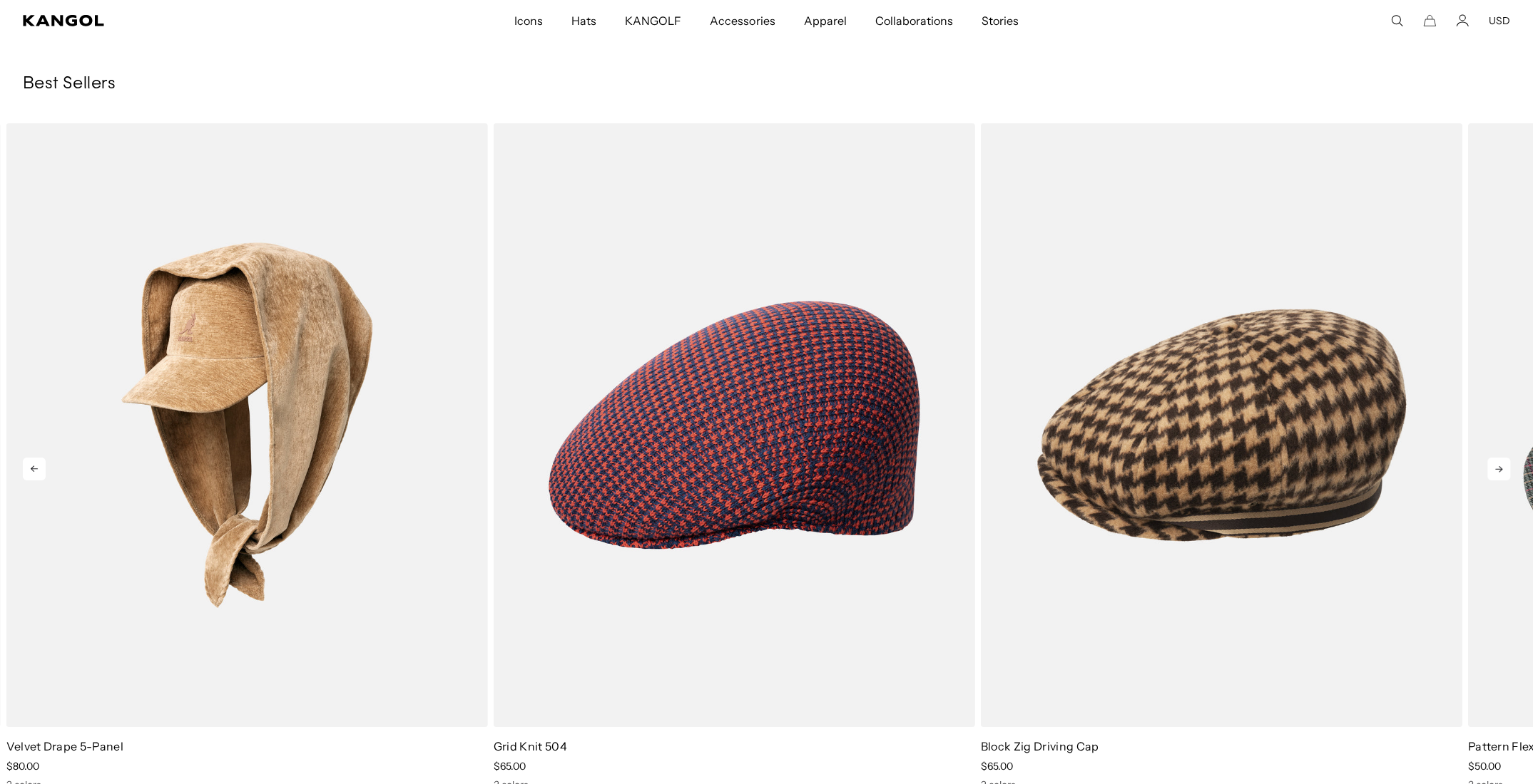
click at [1501, 467] on icon at bounding box center [1498, 470] width 7 height 6
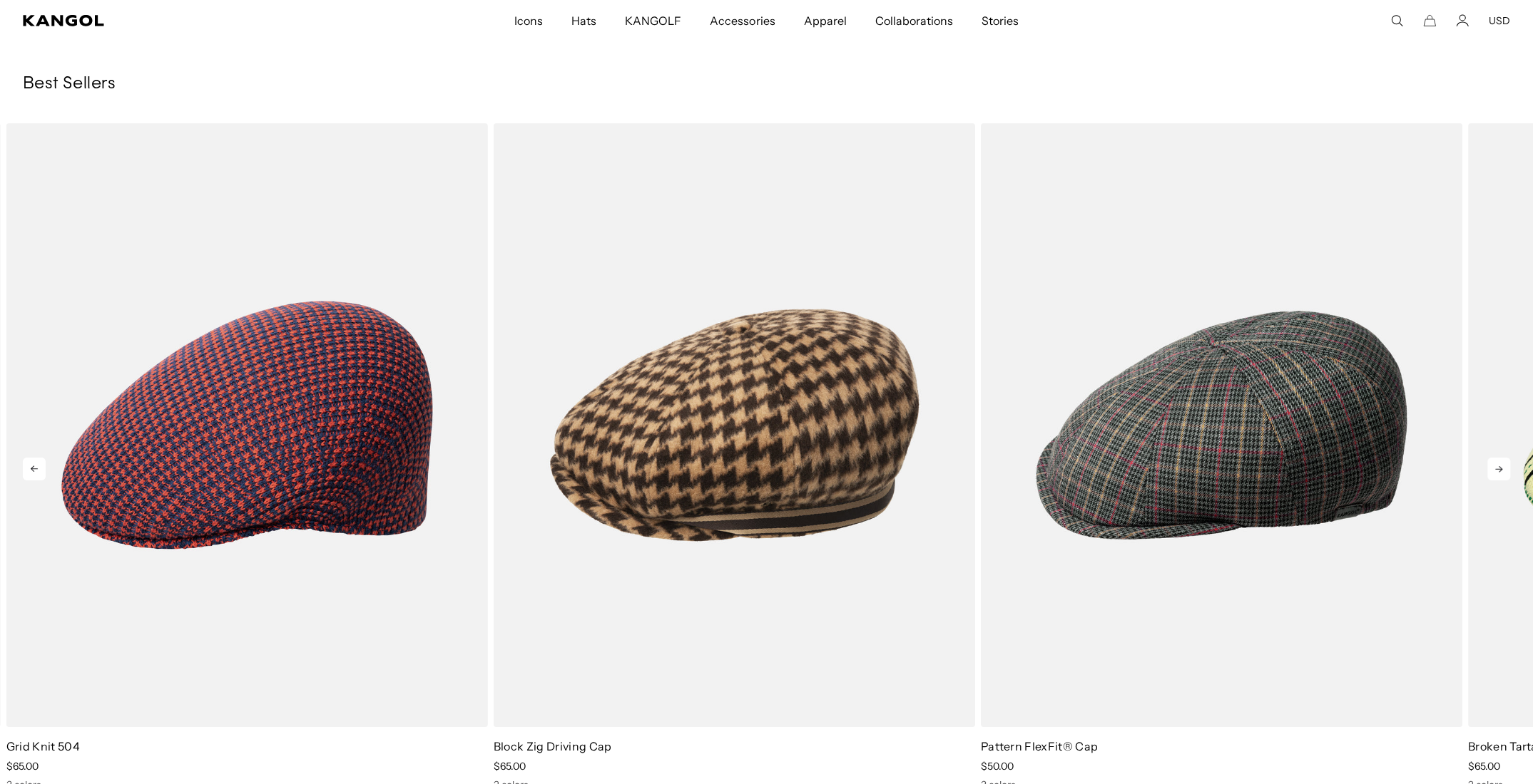
click at [1501, 467] on icon at bounding box center [1498, 470] width 7 height 6
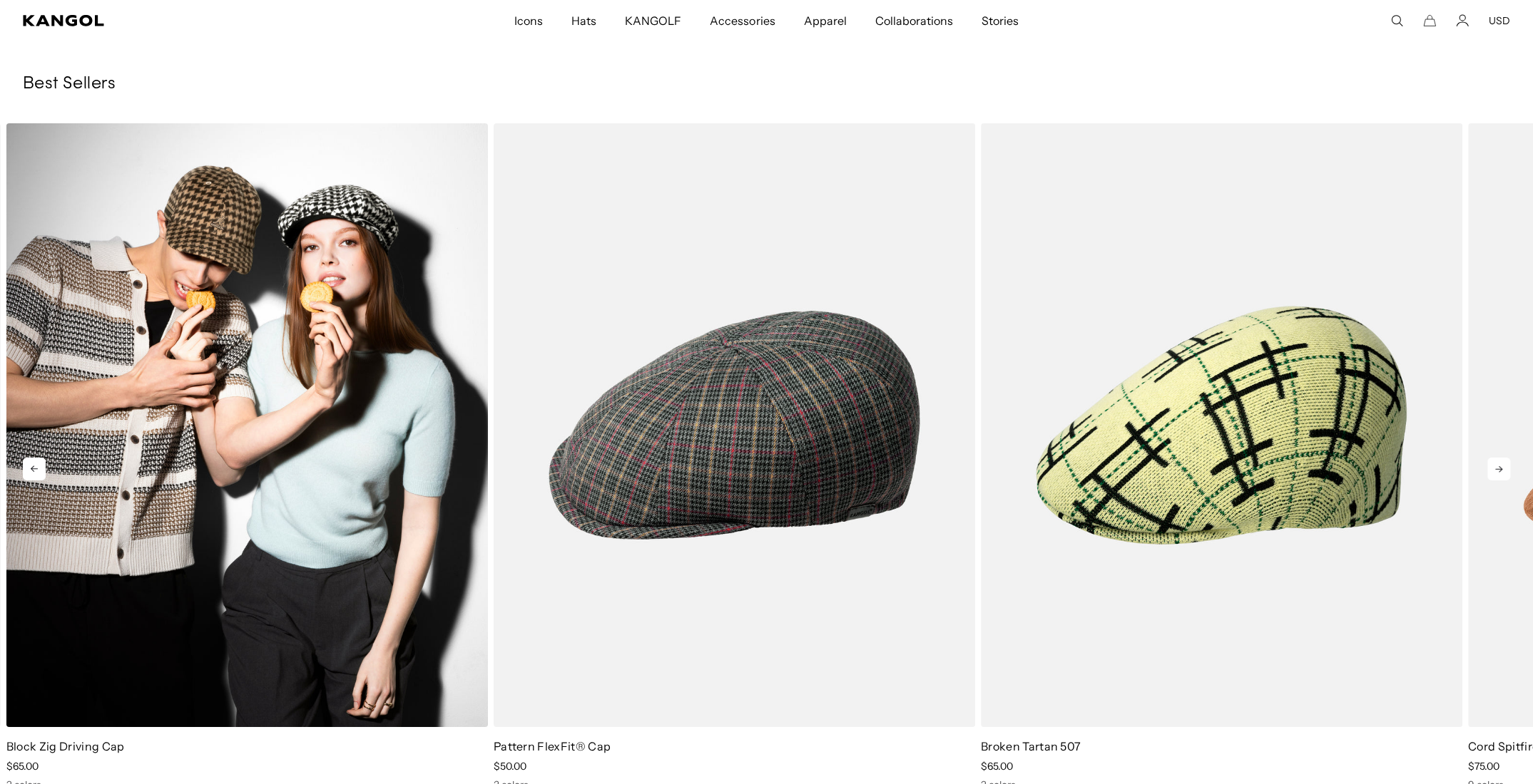
scroll to position [0, 0]
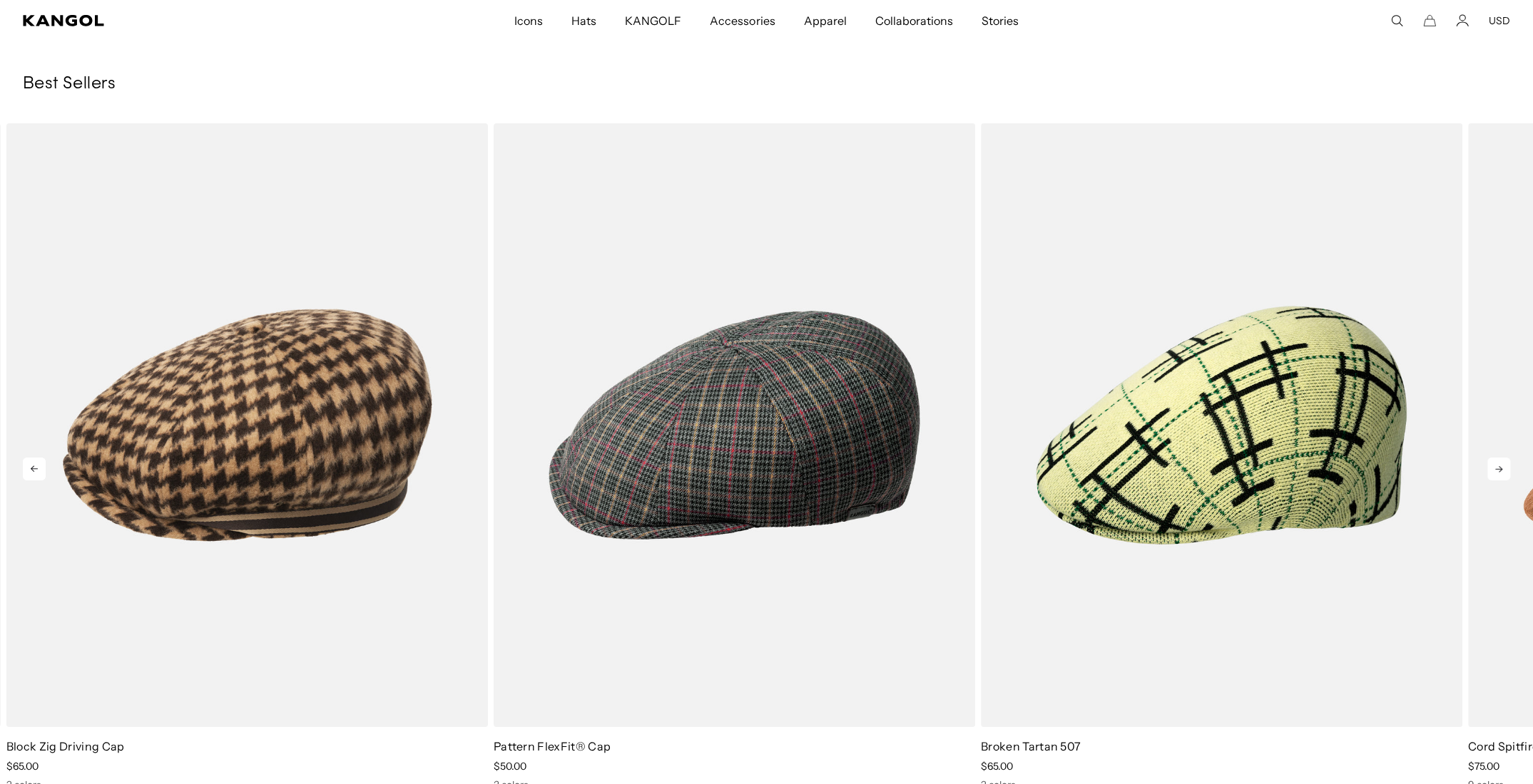
click at [23, 470] on icon at bounding box center [35, 470] width 23 height 23
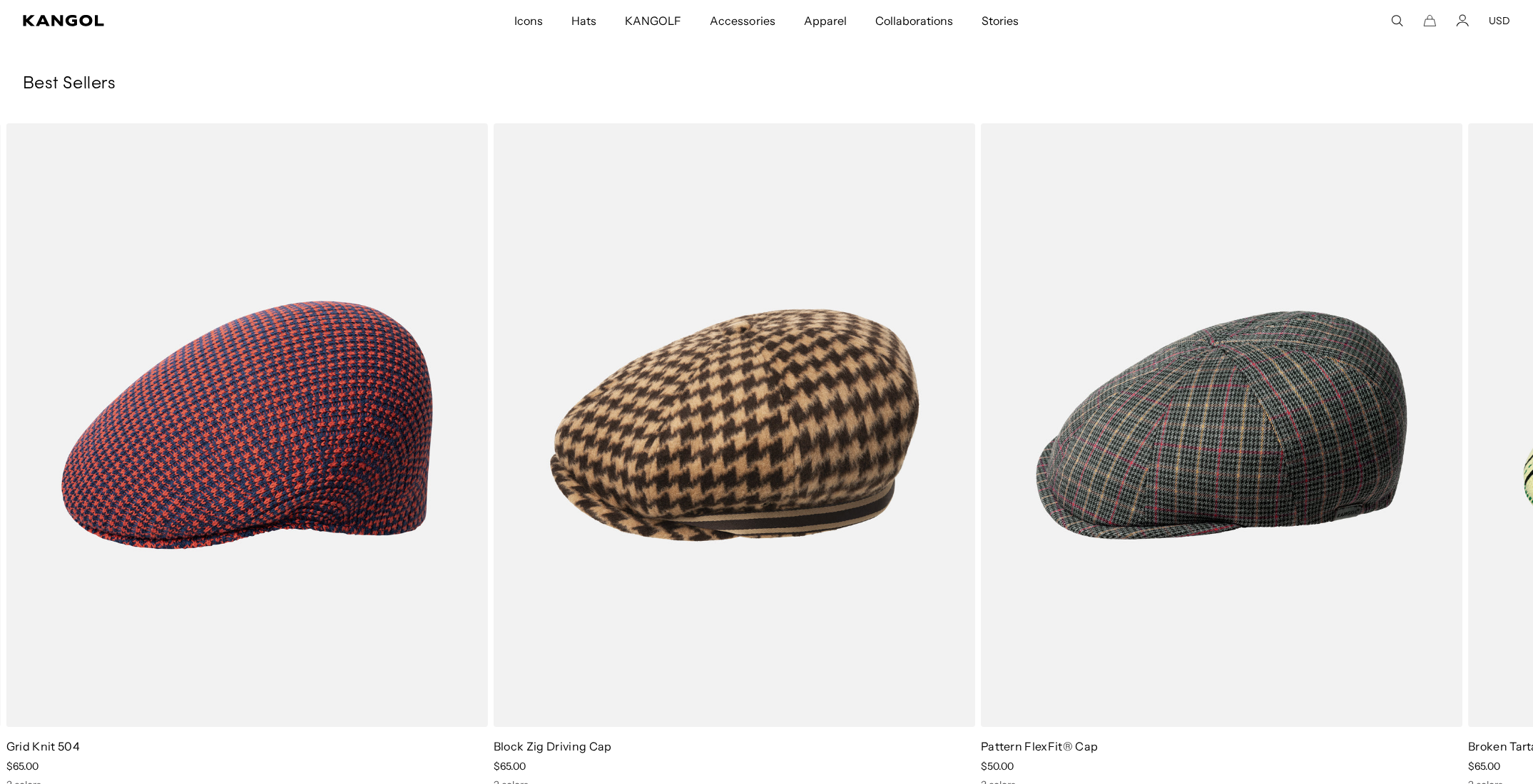
scroll to position [0, 294]
